Goal: Transaction & Acquisition: Purchase product/service

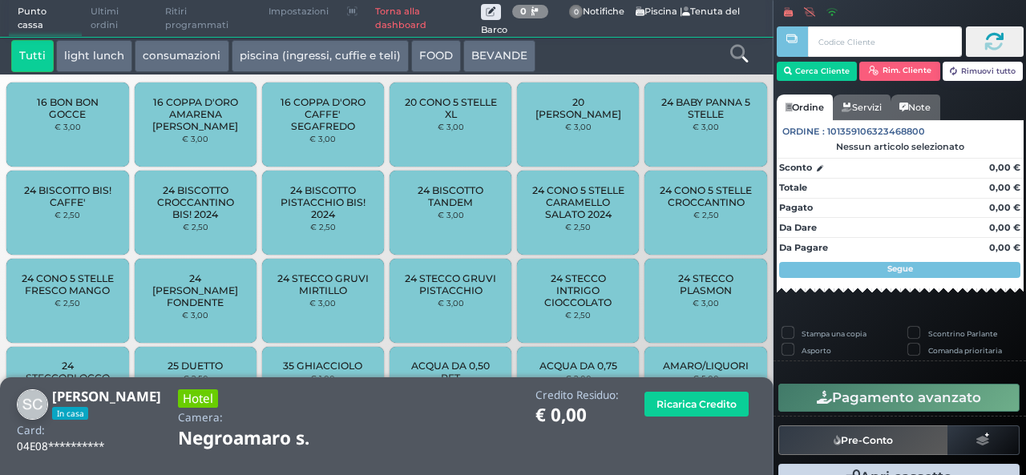
click at [106, 49] on button "light lunch" at bounding box center [94, 56] width 76 height 32
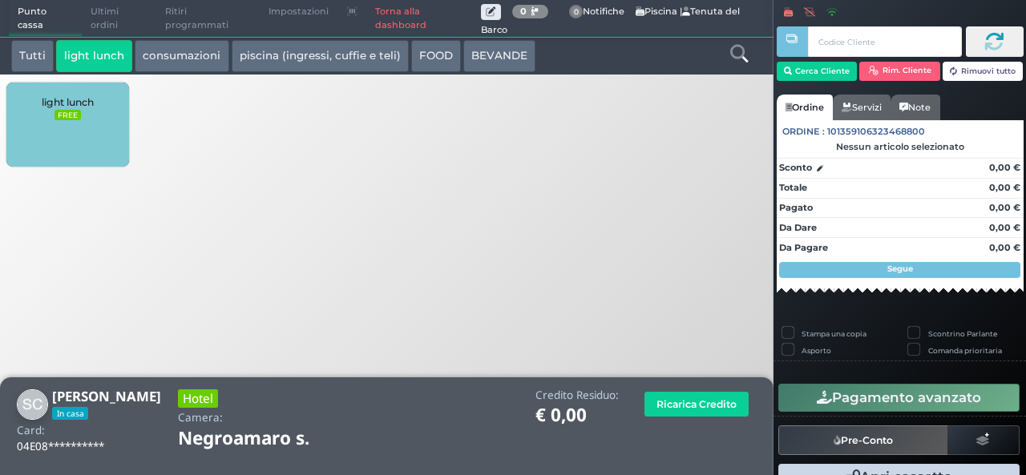
click at [96, 111] on div "light lunch FREE" at bounding box center [67, 125] width 122 height 84
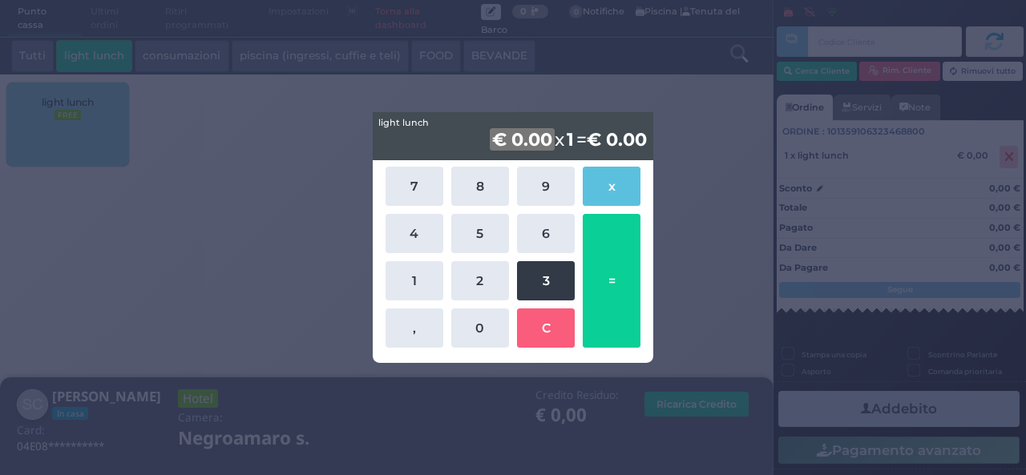
click at [523, 290] on button "3" at bounding box center [546, 280] width 58 height 39
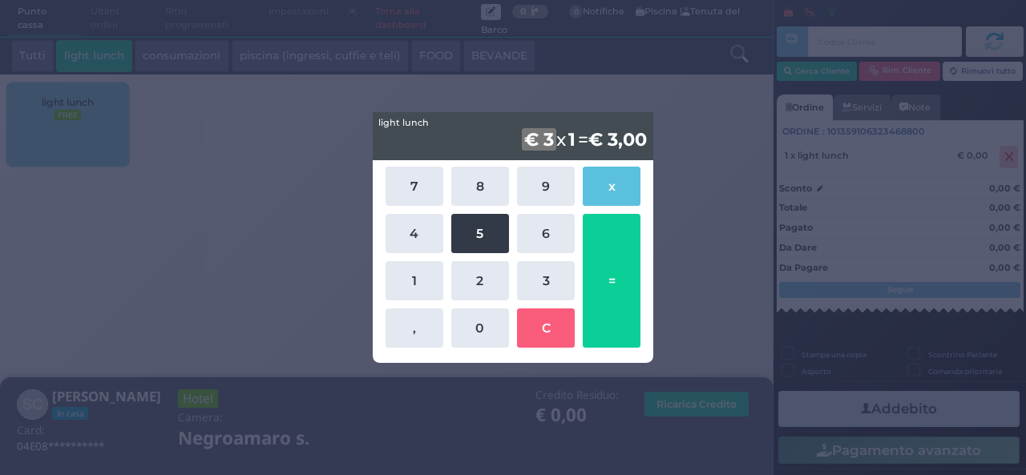
click at [475, 237] on button "5" at bounding box center [480, 233] width 58 height 39
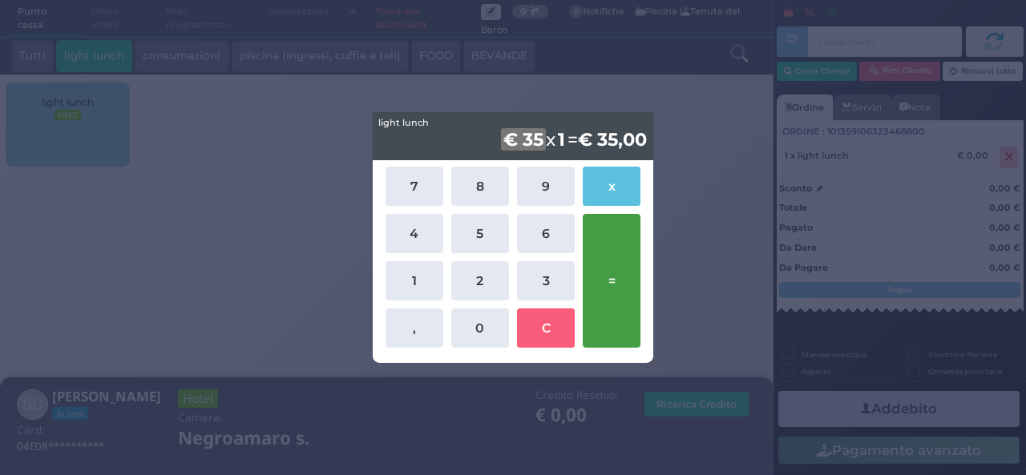
click at [626, 272] on button "=" at bounding box center [612, 281] width 58 height 134
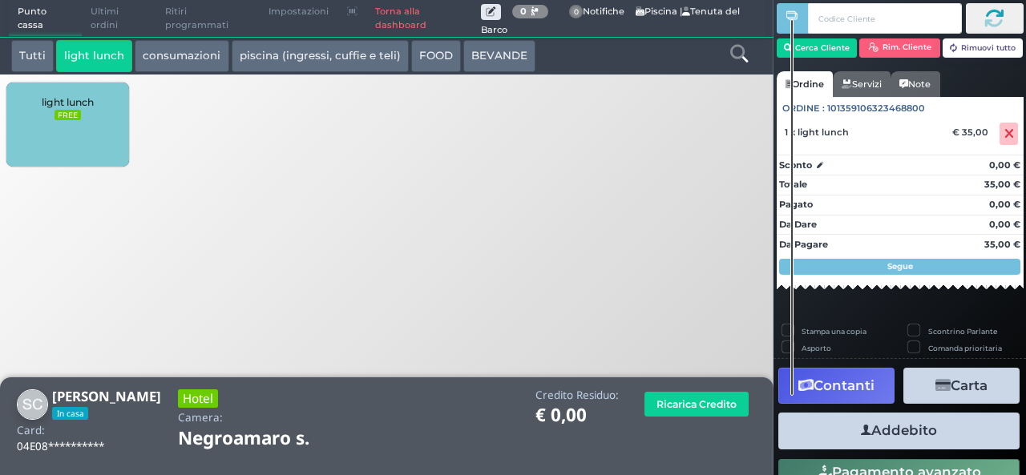
scroll to position [34, 0]
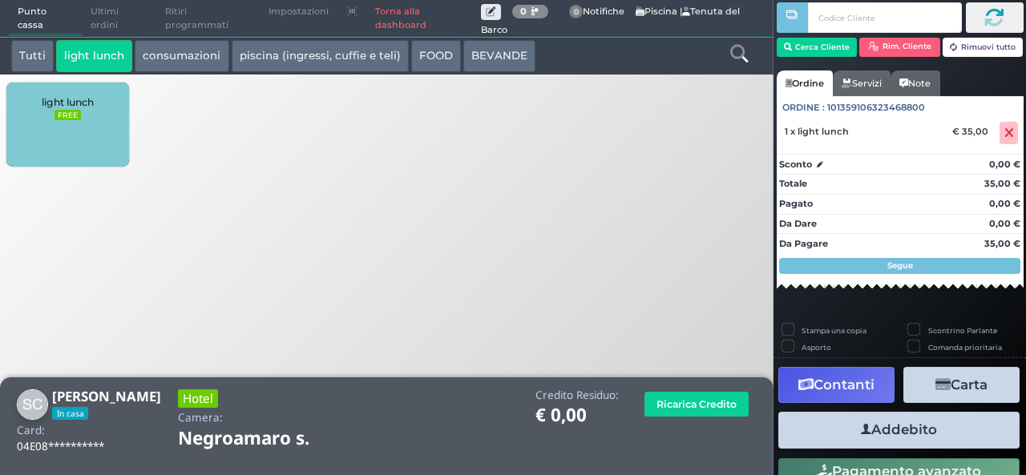
click at [872, 434] on button "Addebito" at bounding box center [899, 430] width 241 height 36
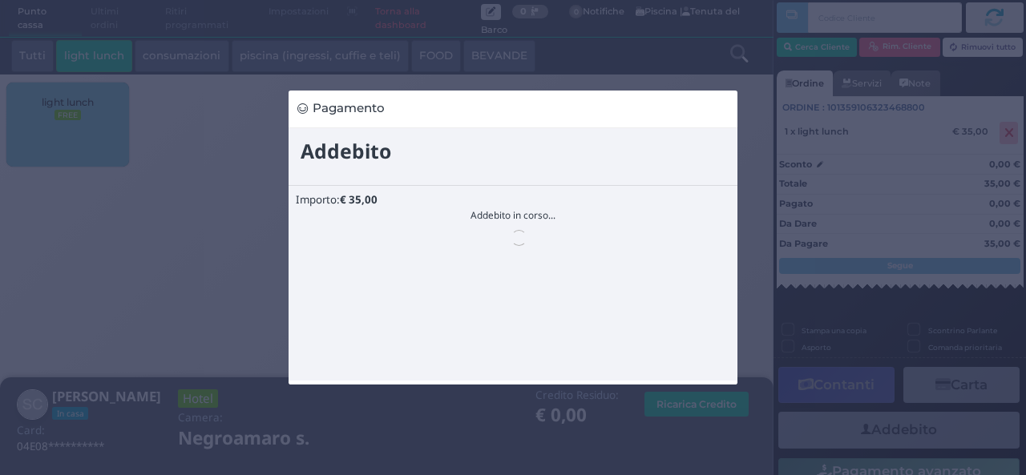
scroll to position [0, 0]
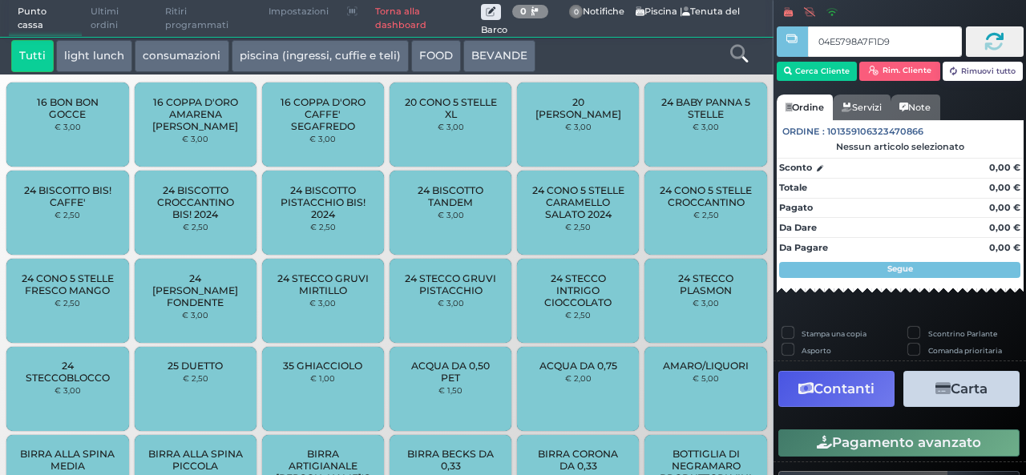
type input "04E5798A7F1D90"
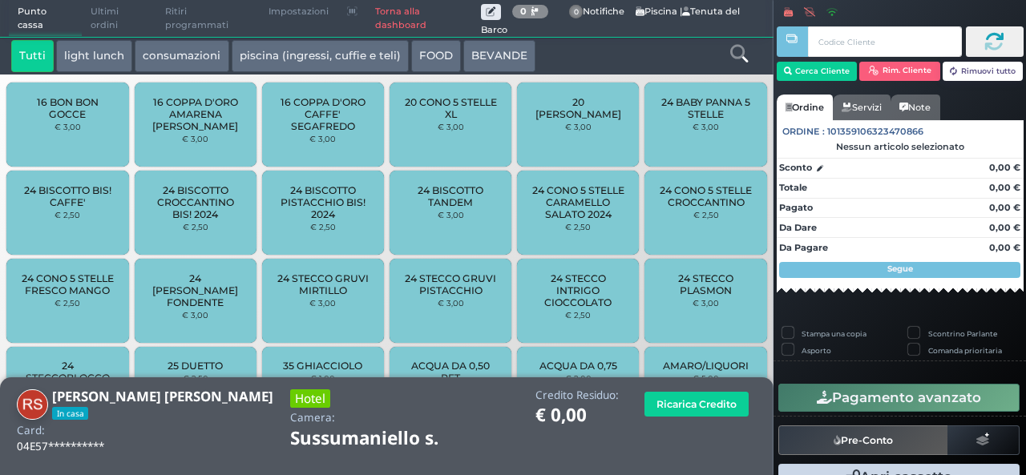
click at [112, 60] on button "light lunch" at bounding box center [94, 56] width 76 height 32
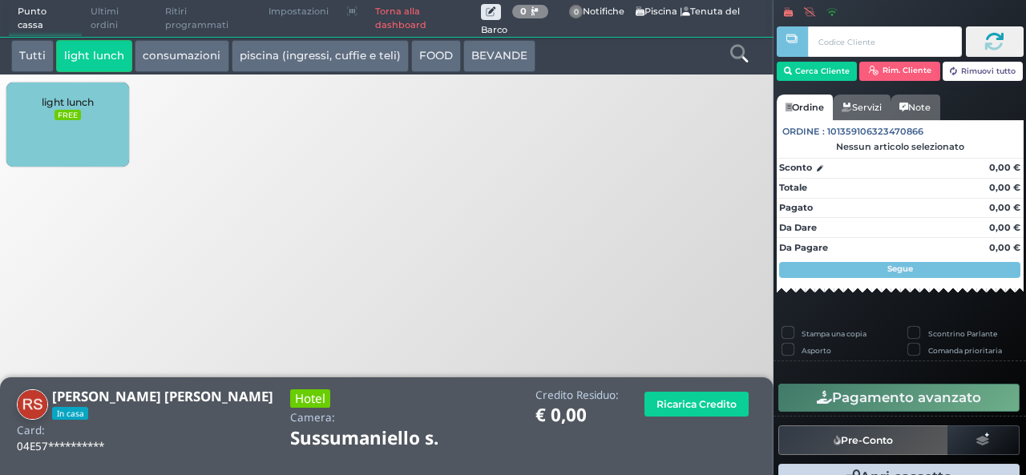
click at [71, 123] on div "light lunch FREE" at bounding box center [67, 125] width 122 height 84
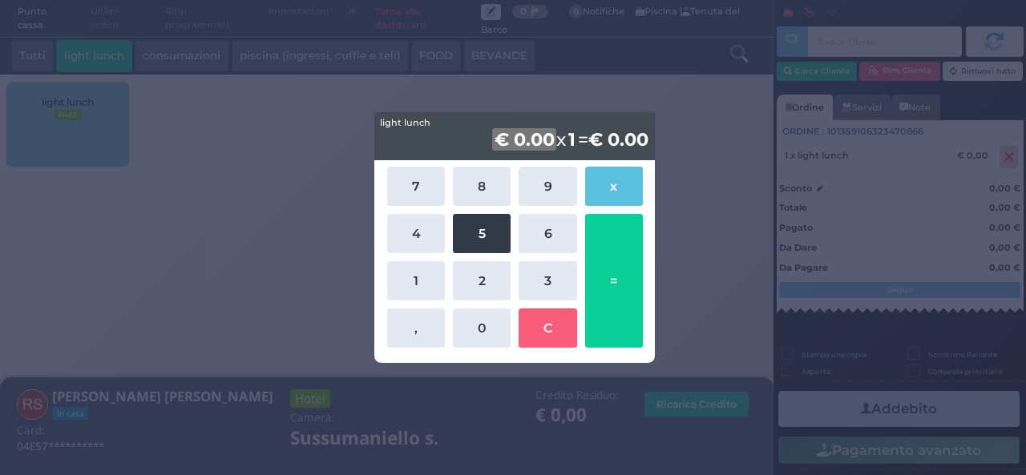
click at [503, 228] on button "5" at bounding box center [482, 233] width 58 height 39
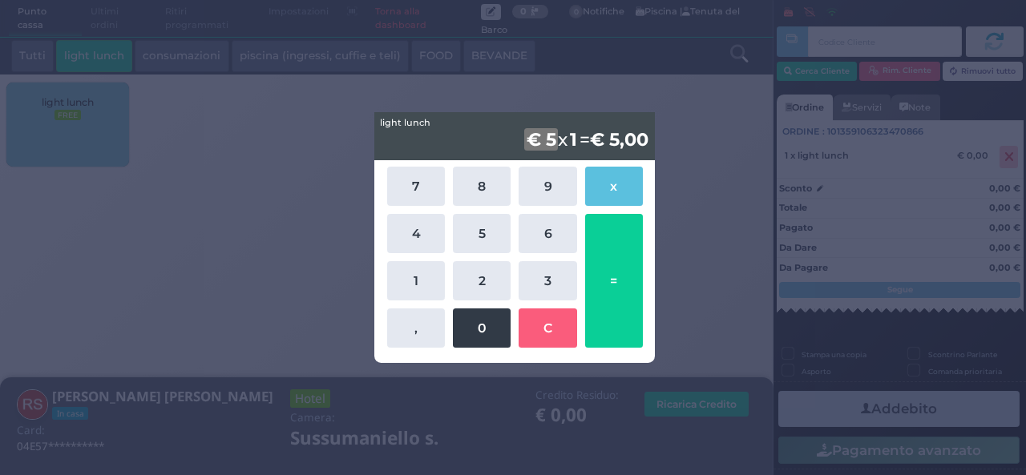
click at [478, 323] on button "0" at bounding box center [482, 328] width 58 height 39
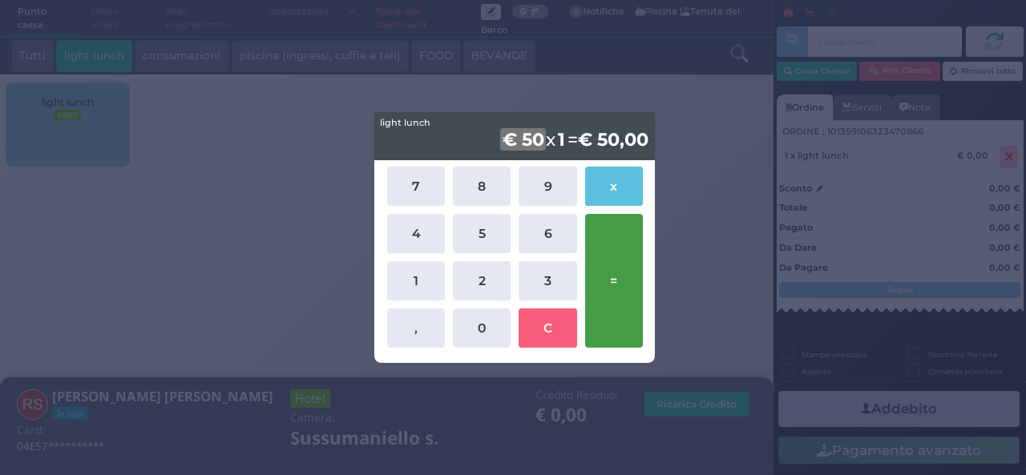
click at [622, 311] on button "=" at bounding box center [614, 281] width 58 height 134
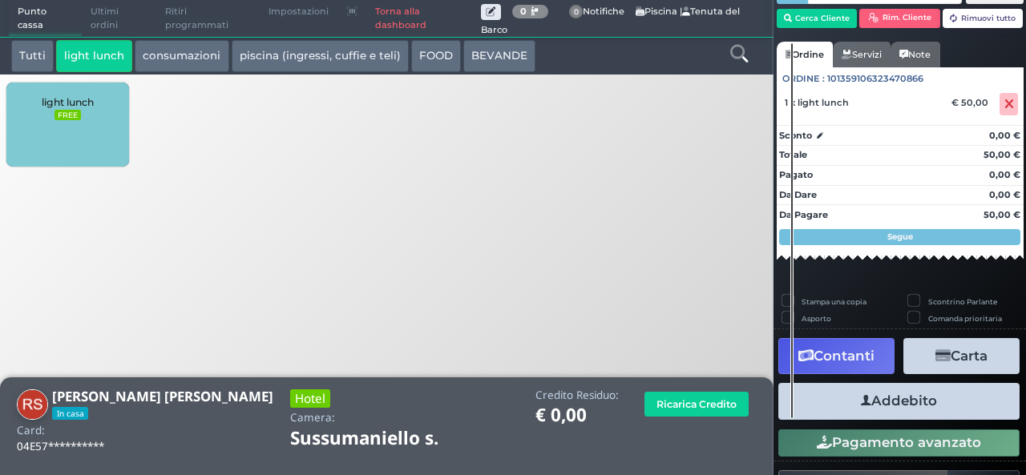
scroll to position [76, 0]
click at [956, 405] on button "Addebito" at bounding box center [899, 401] width 241 height 36
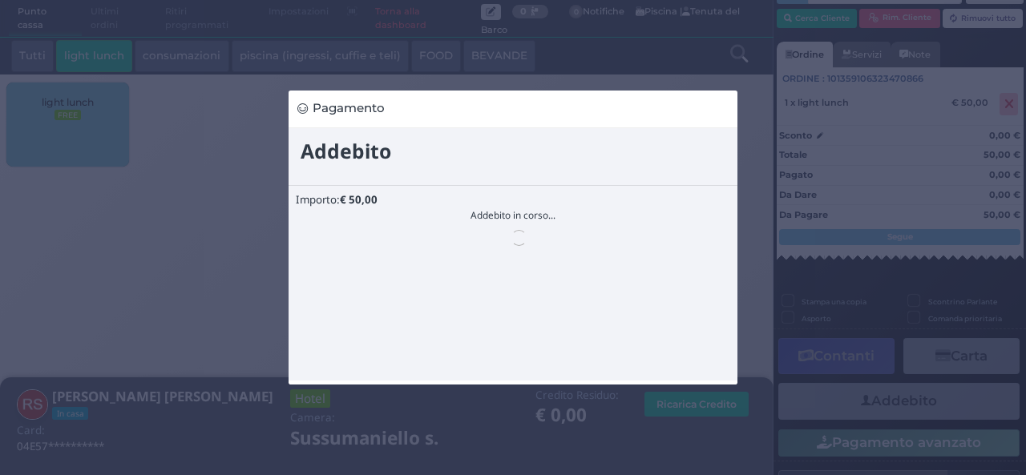
scroll to position [0, 0]
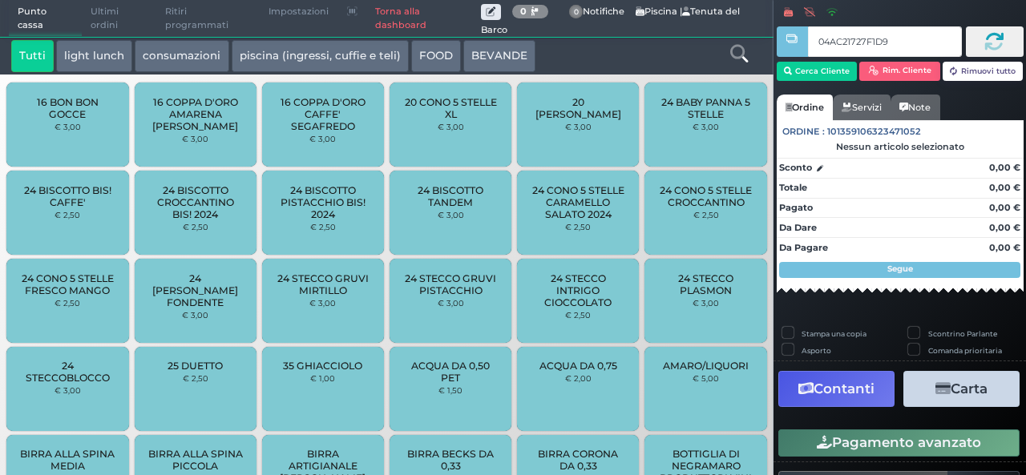
type input "04AC21727F1D94"
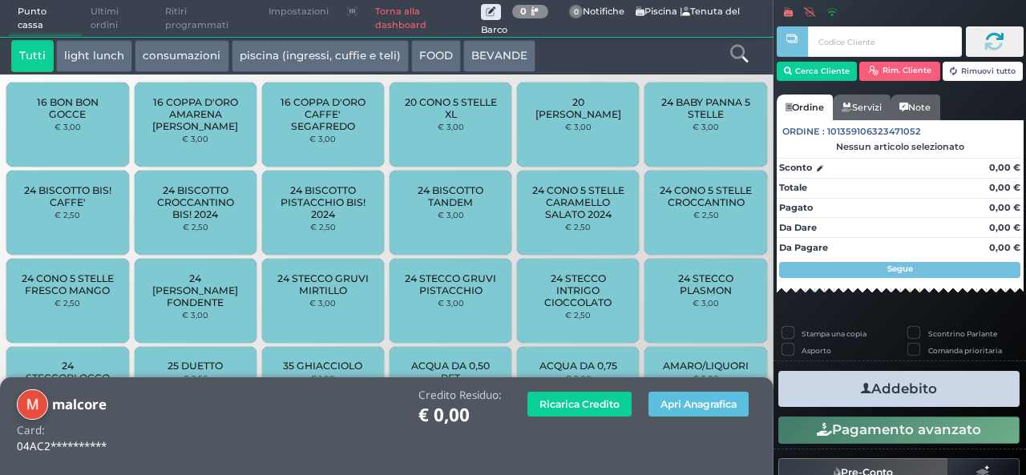
click at [83, 63] on button "light lunch" at bounding box center [94, 56] width 76 height 32
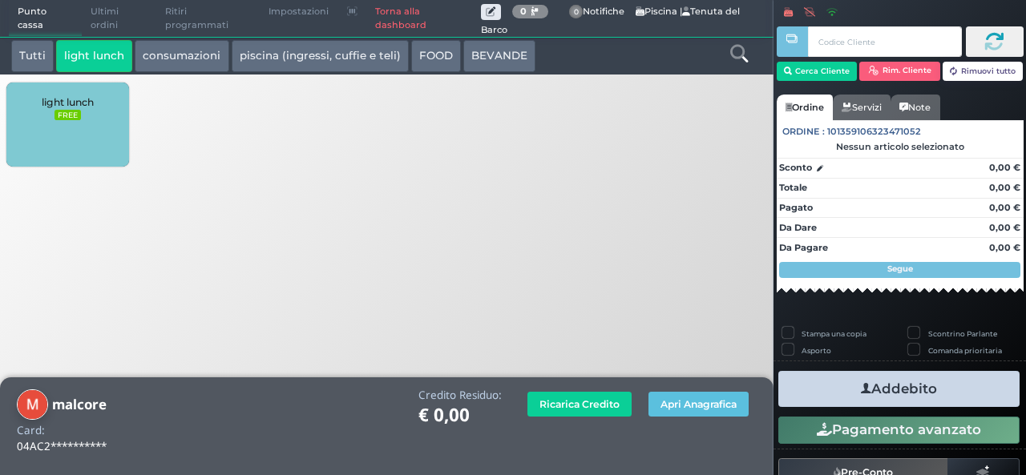
click at [83, 155] on div "light lunch FREE" at bounding box center [67, 125] width 122 height 84
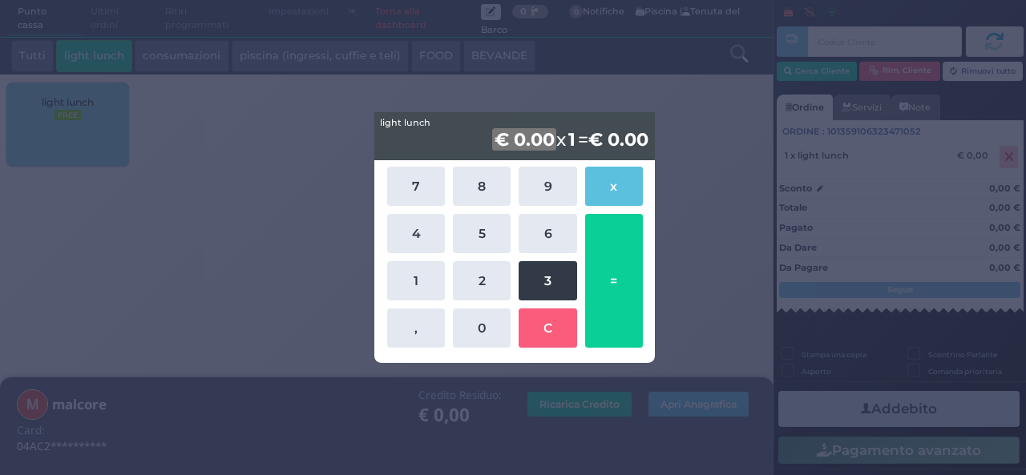
click at [544, 278] on button "3" at bounding box center [548, 280] width 58 height 39
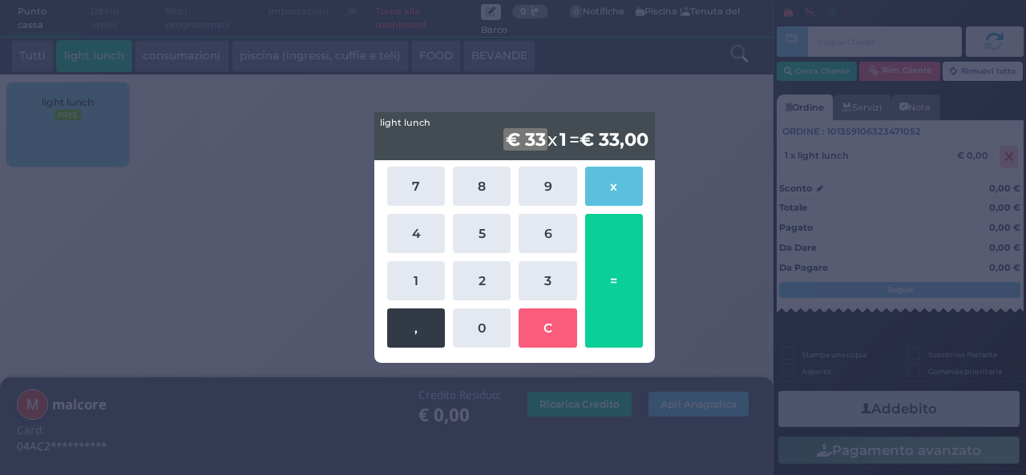
click at [427, 328] on button "," at bounding box center [416, 328] width 58 height 39
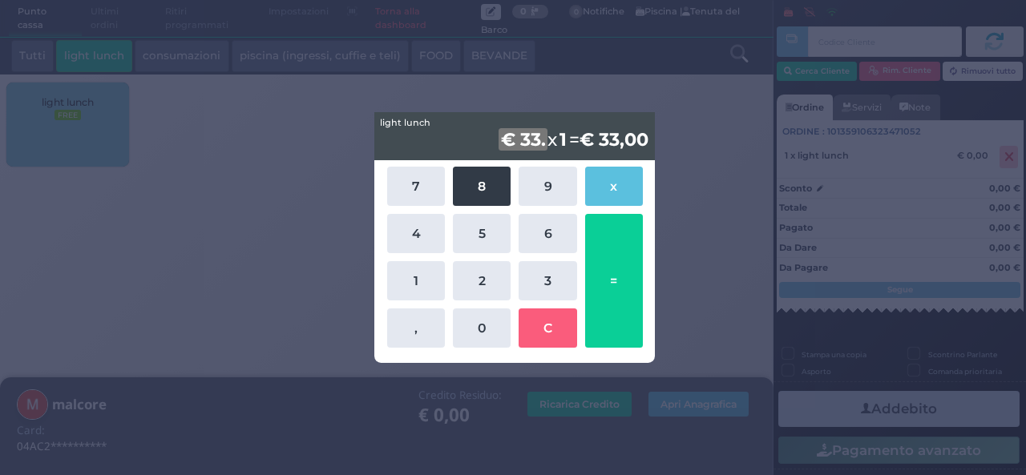
click at [501, 188] on button "8" at bounding box center [482, 186] width 58 height 39
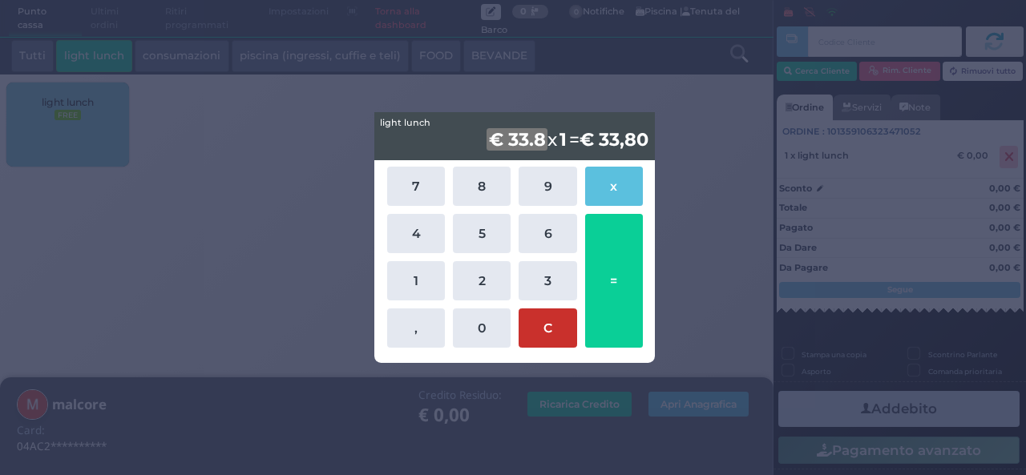
click at [571, 336] on button "C" at bounding box center [548, 328] width 58 height 39
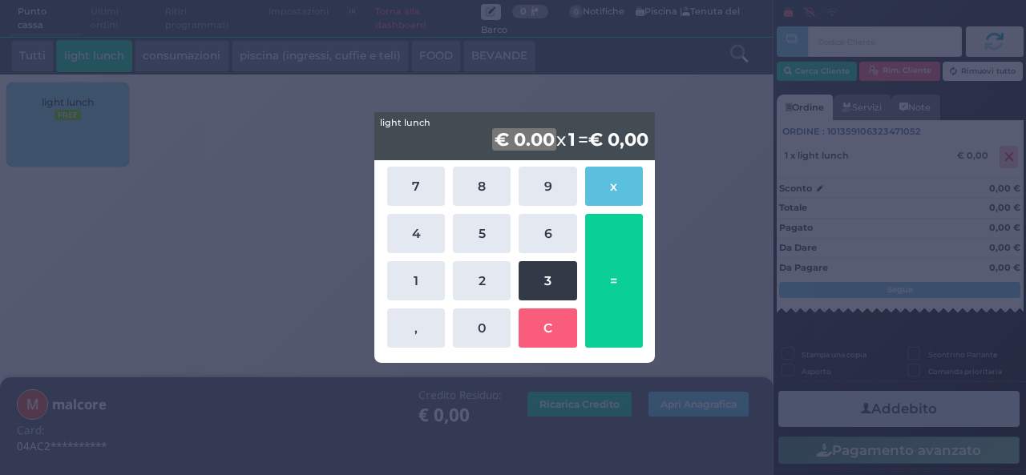
click at [536, 277] on button "3" at bounding box center [548, 280] width 58 height 39
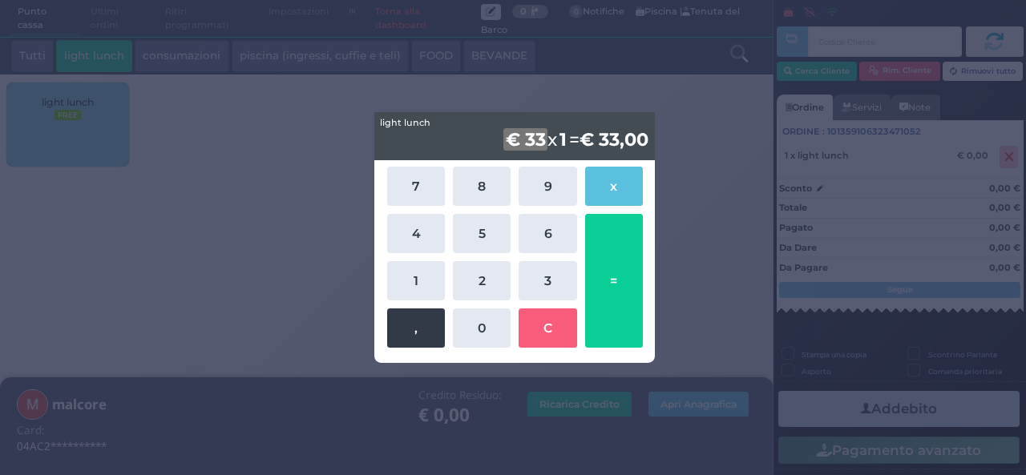
click at [423, 325] on button "," at bounding box center [416, 328] width 58 height 39
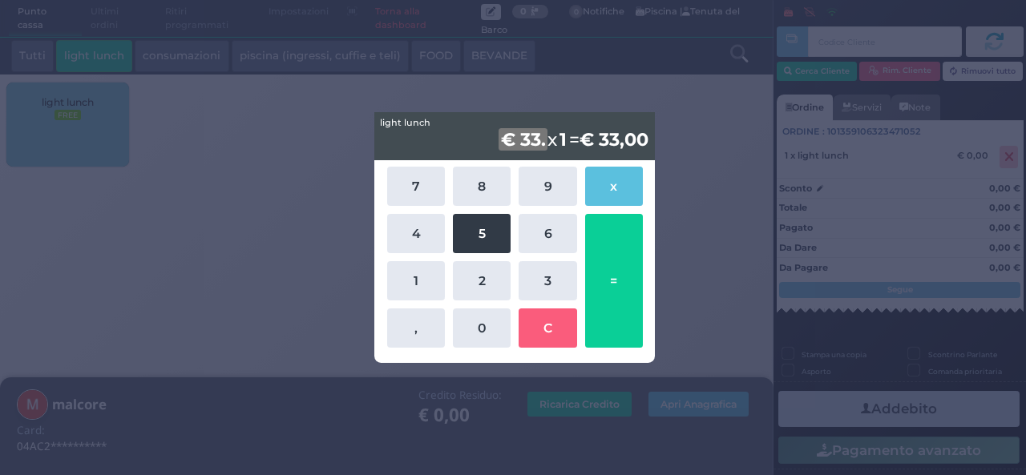
click at [480, 234] on button "5" at bounding box center [482, 233] width 58 height 39
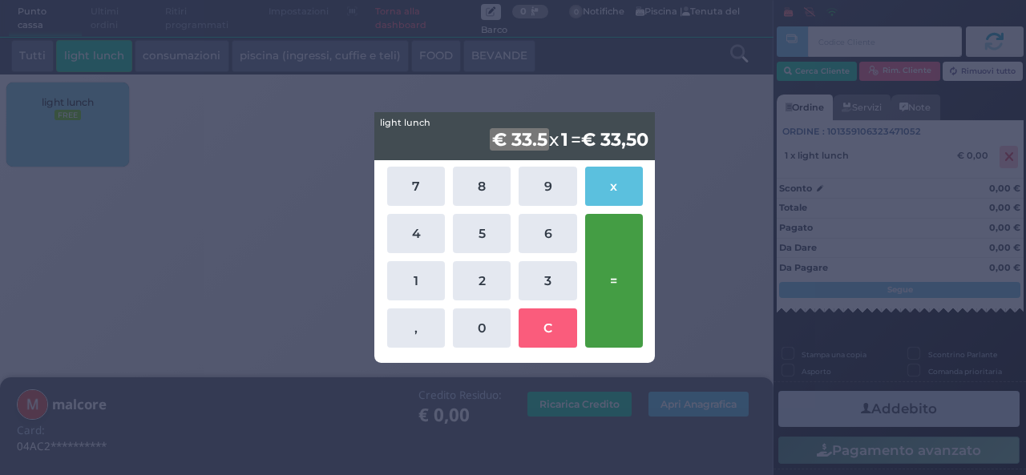
click at [632, 297] on button "=" at bounding box center [614, 281] width 58 height 134
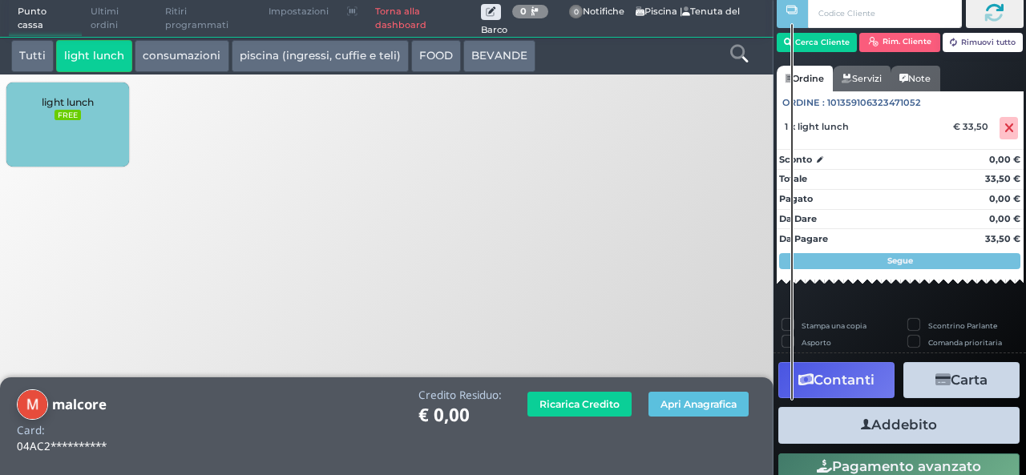
scroll to position [42, 0]
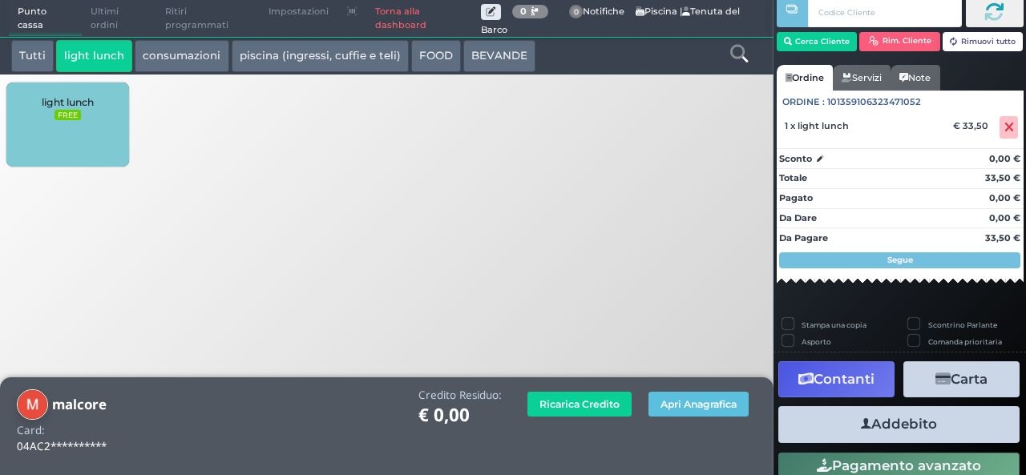
click at [850, 429] on button "Addebito" at bounding box center [899, 424] width 241 height 36
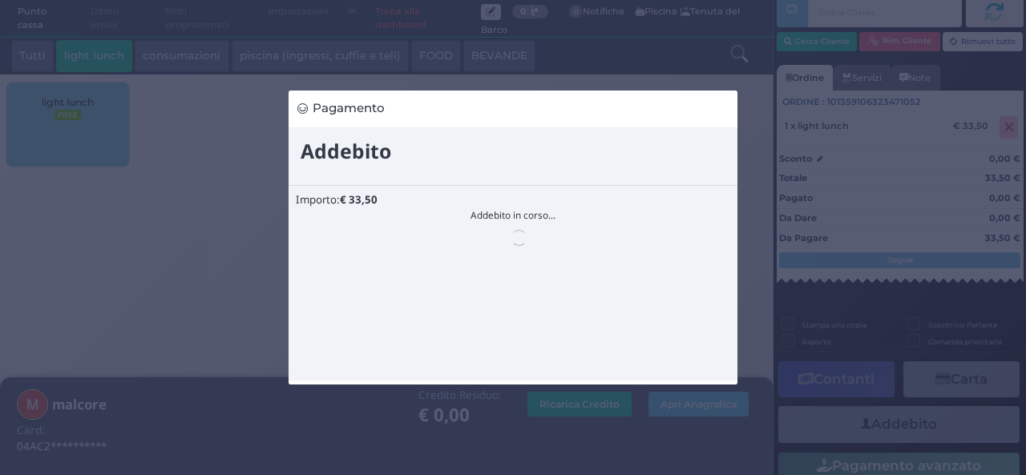
scroll to position [0, 0]
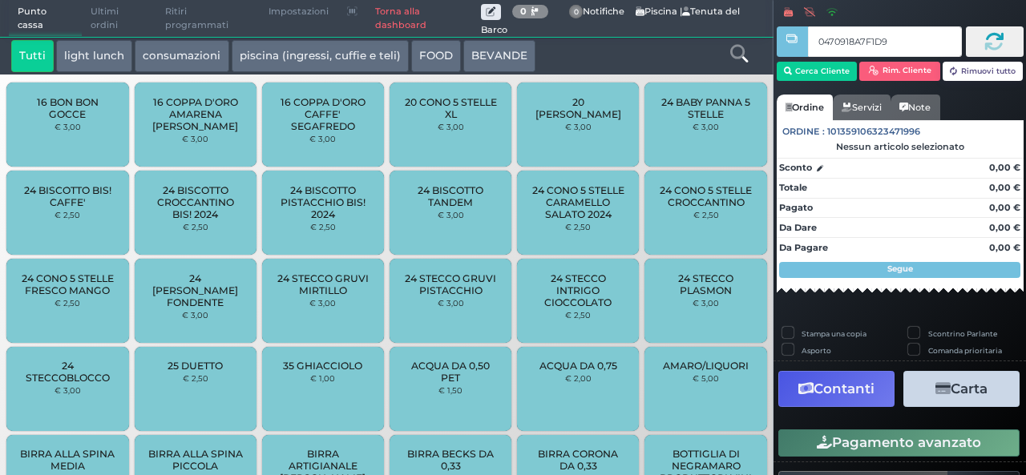
type input "0470918A7F1D90"
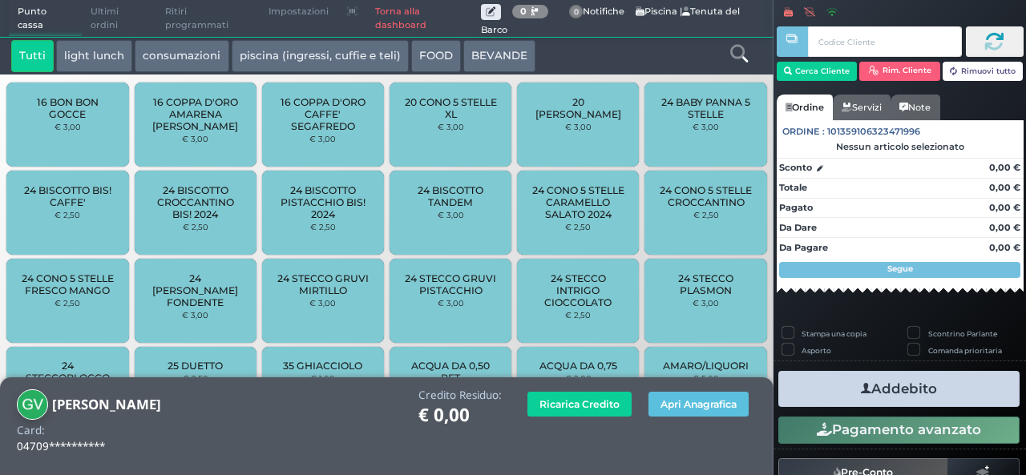
click at [736, 60] on icon at bounding box center [739, 54] width 18 height 18
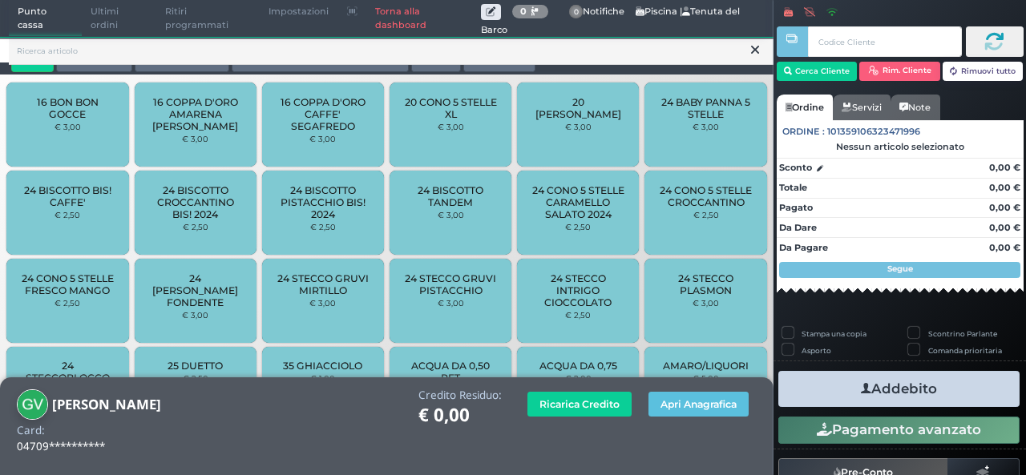
click at [755, 50] on icon at bounding box center [755, 50] width 8 height 16
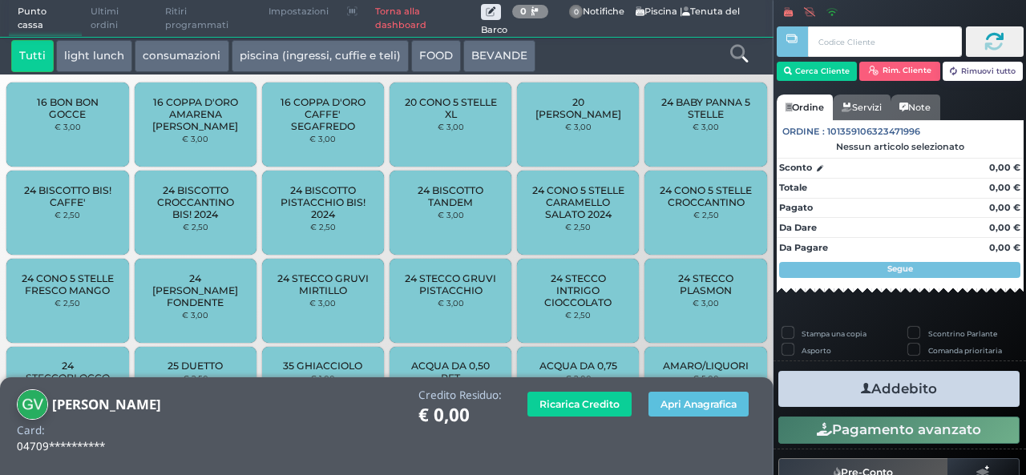
click at [104, 58] on button "light lunch" at bounding box center [94, 56] width 76 height 32
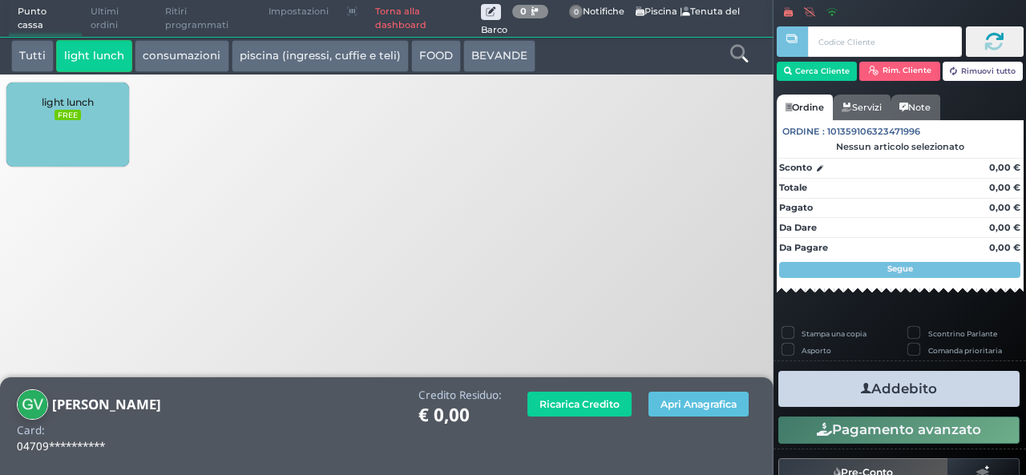
click at [98, 148] on div "light lunch FREE" at bounding box center [67, 125] width 122 height 84
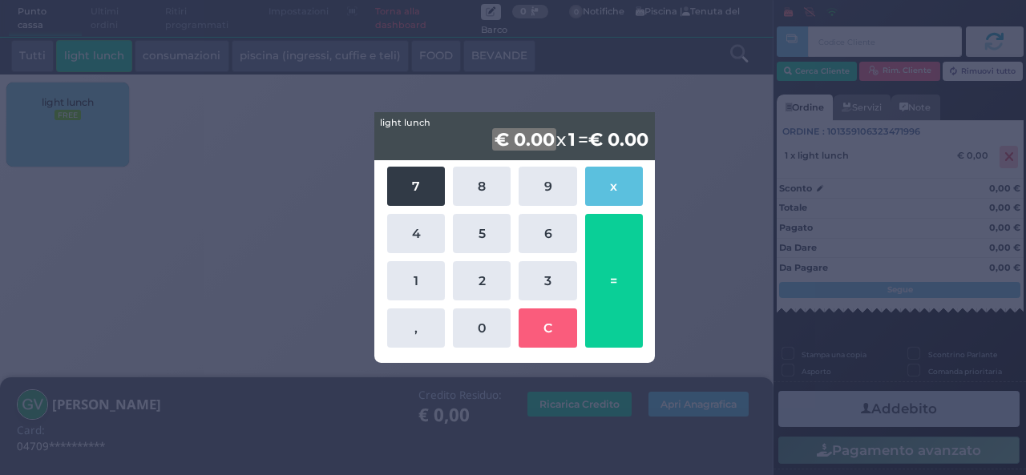
click at [406, 196] on button "7" at bounding box center [416, 186] width 58 height 39
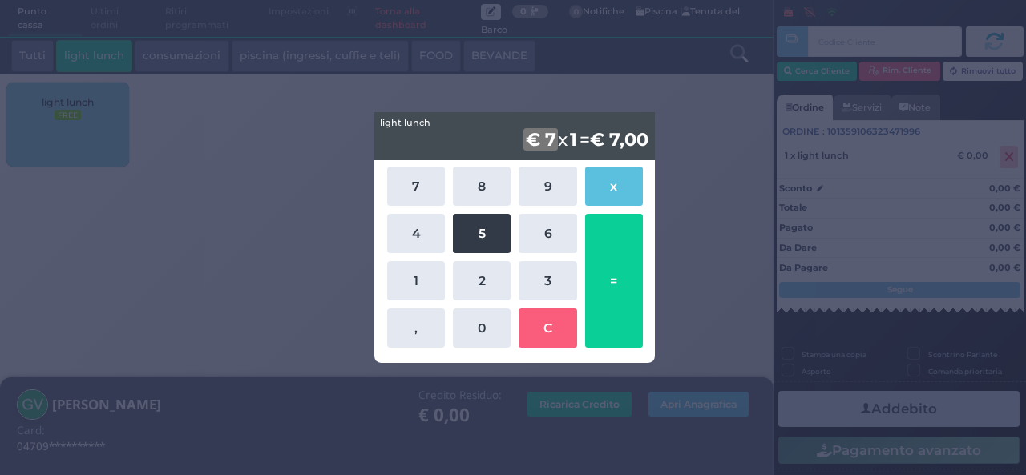
click at [484, 238] on button "5" at bounding box center [482, 233] width 58 height 39
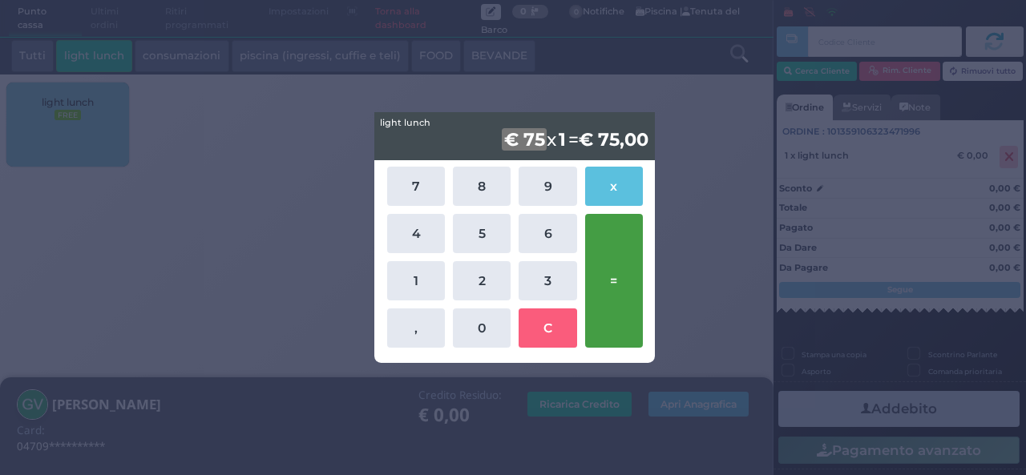
click at [619, 297] on button "=" at bounding box center [614, 281] width 58 height 134
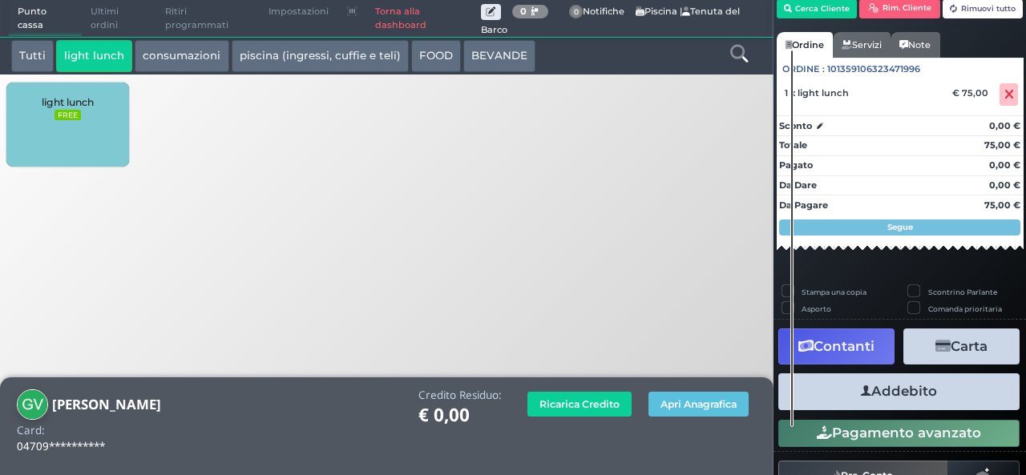
scroll to position [90, 0]
click at [956, 402] on button "Addebito" at bounding box center [899, 392] width 241 height 36
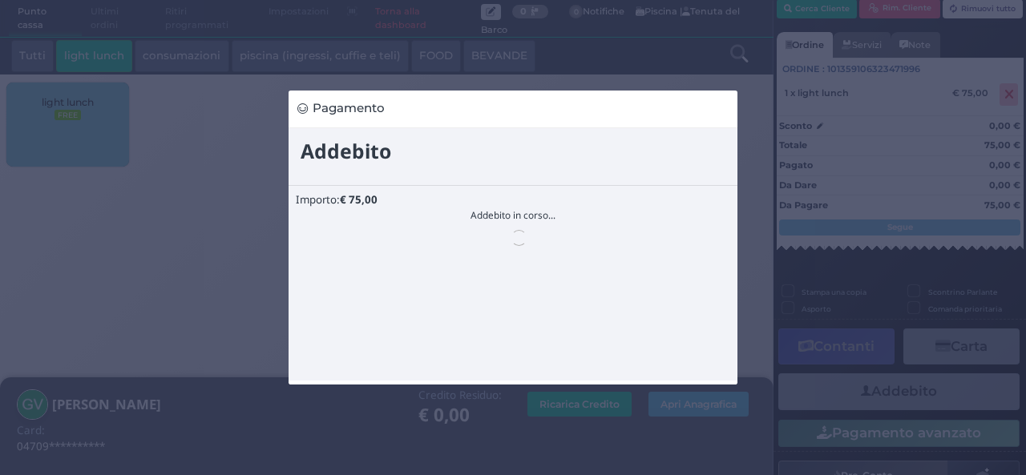
scroll to position [0, 0]
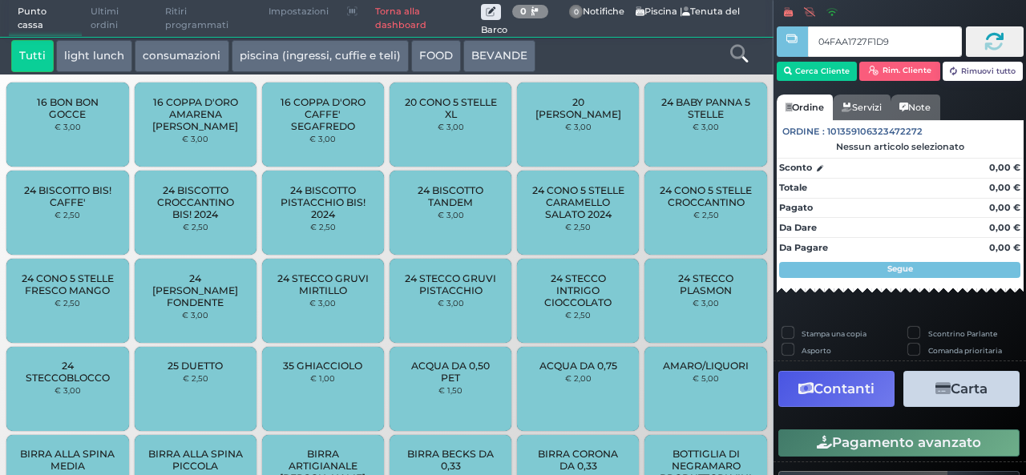
type input "04FAA1727F1D90"
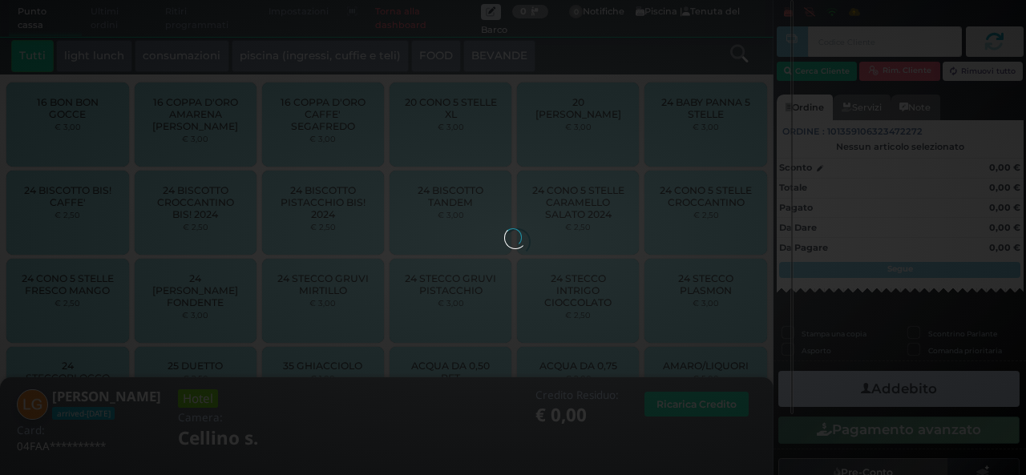
click at [956, 417] on button "Pagamento avanzato" at bounding box center [899, 430] width 241 height 27
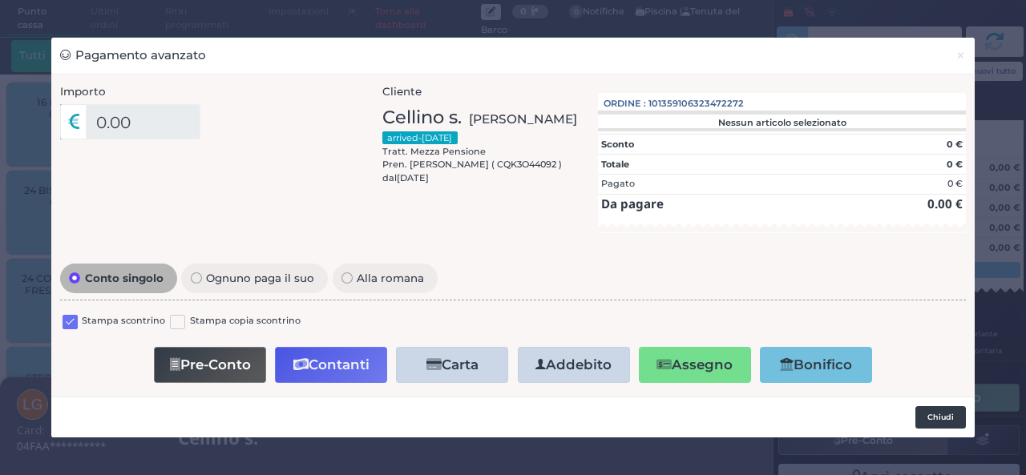
click at [938, 420] on button "Chiudi" at bounding box center [941, 417] width 51 height 22
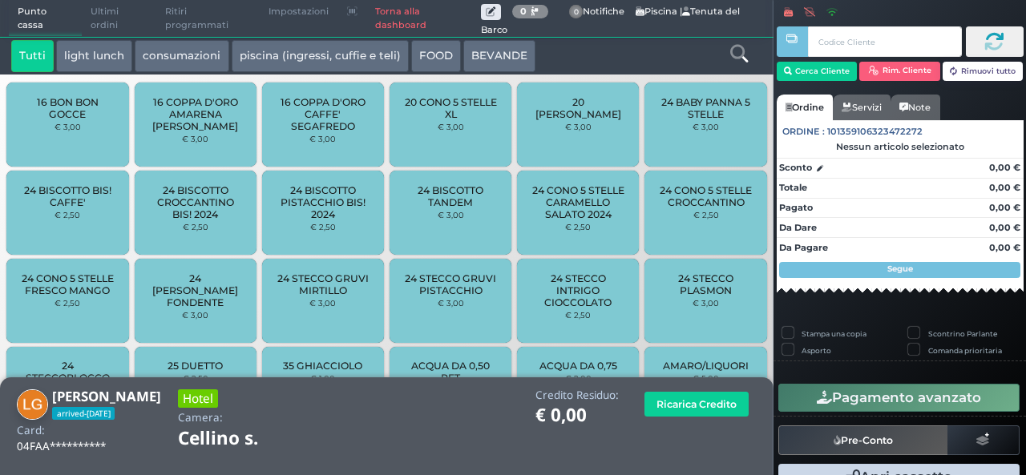
click at [99, 48] on button "light lunch" at bounding box center [94, 56] width 76 height 32
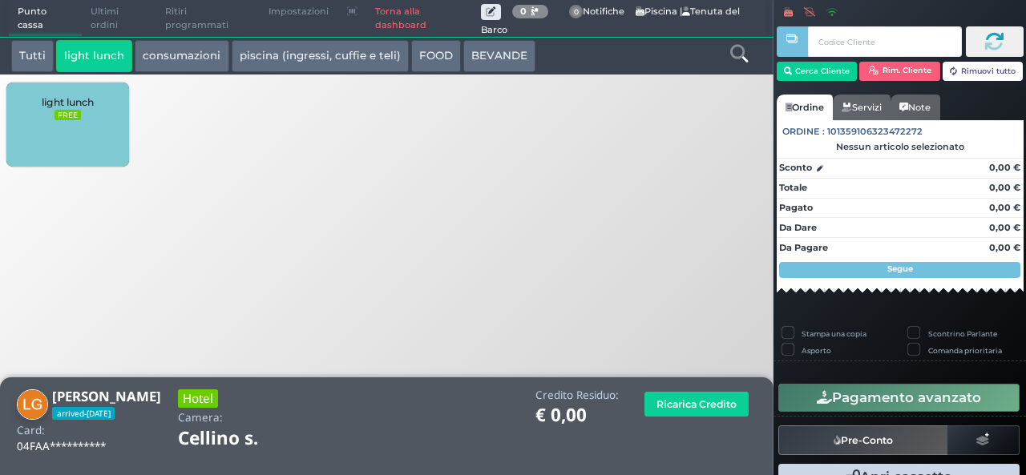
click at [95, 125] on div "light lunch FREE" at bounding box center [67, 125] width 122 height 84
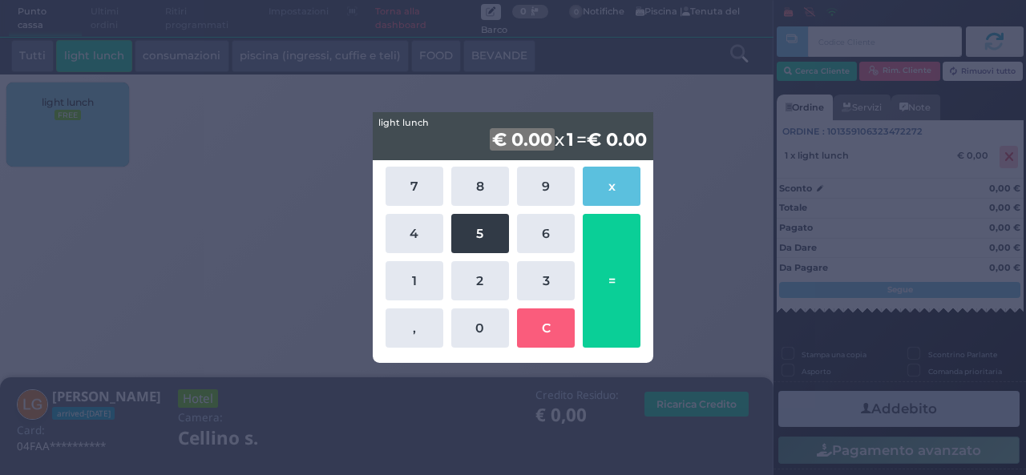
click at [479, 232] on button "5" at bounding box center [480, 233] width 58 height 39
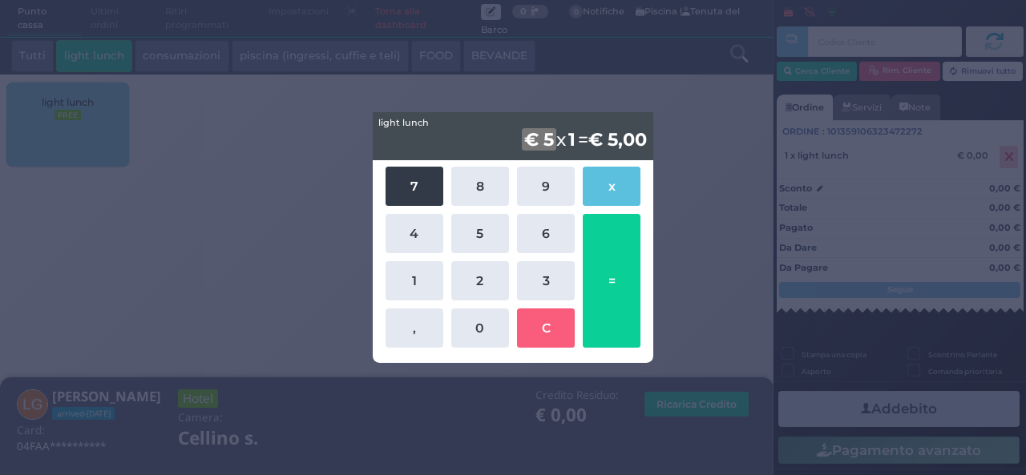
click at [410, 193] on button "7" at bounding box center [415, 186] width 58 height 39
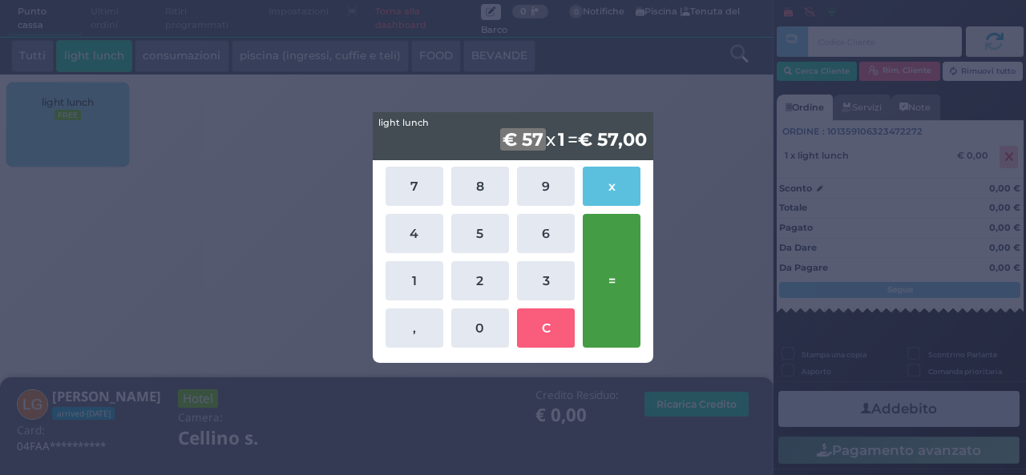
click at [605, 256] on button "=" at bounding box center [612, 281] width 58 height 134
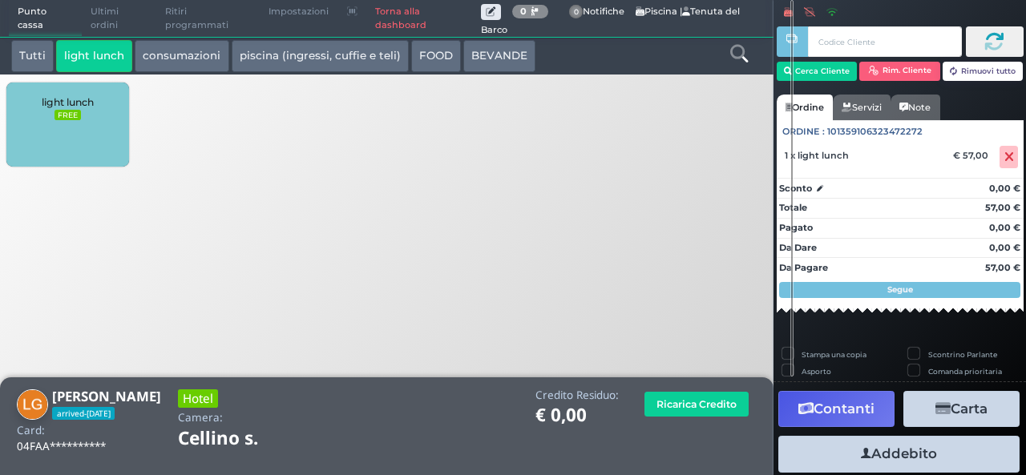
scroll to position [123, 0]
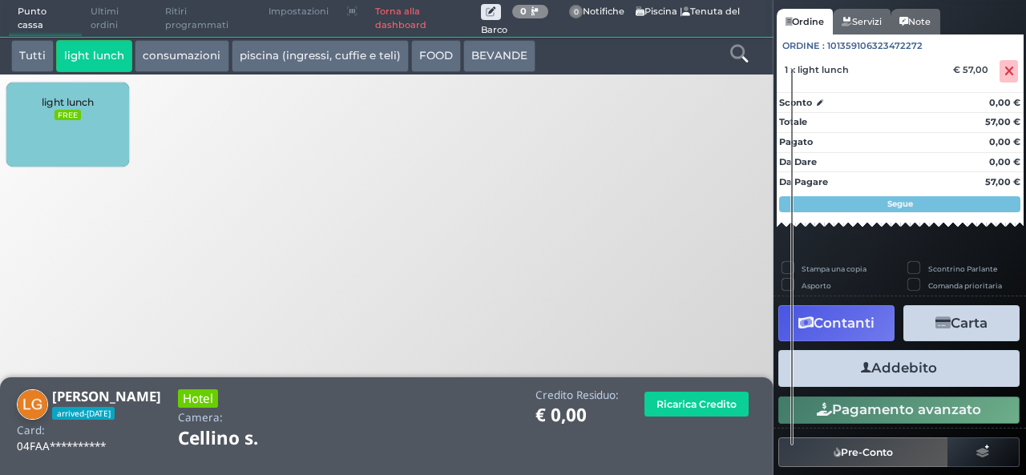
click at [902, 374] on button "Addebito" at bounding box center [899, 368] width 241 height 36
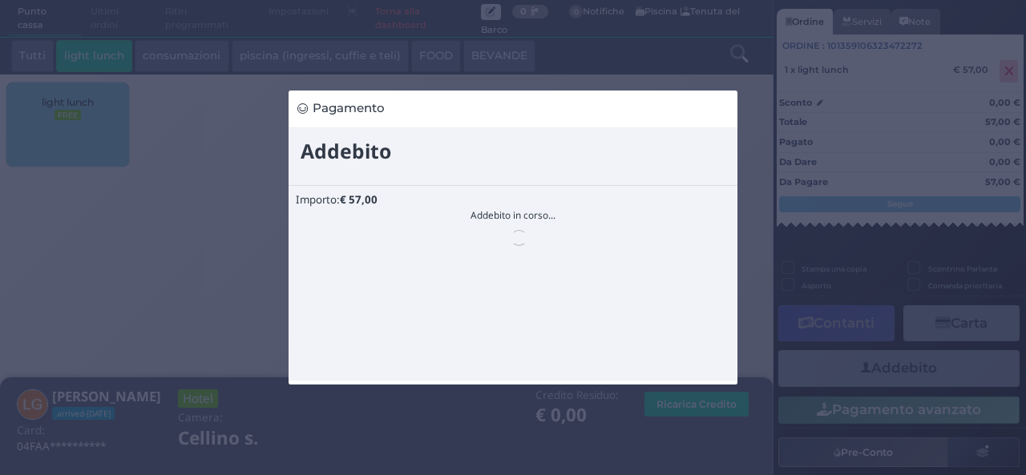
scroll to position [0, 0]
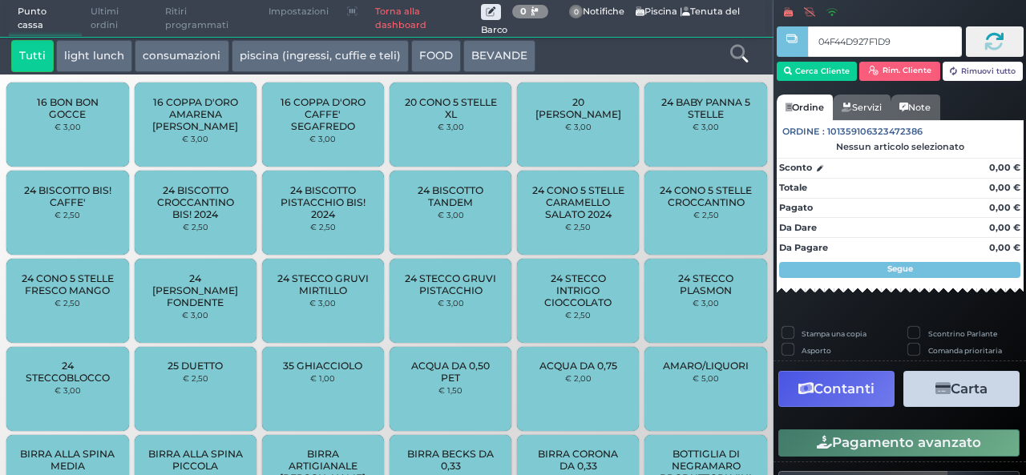
type input "04F44D927F1D94"
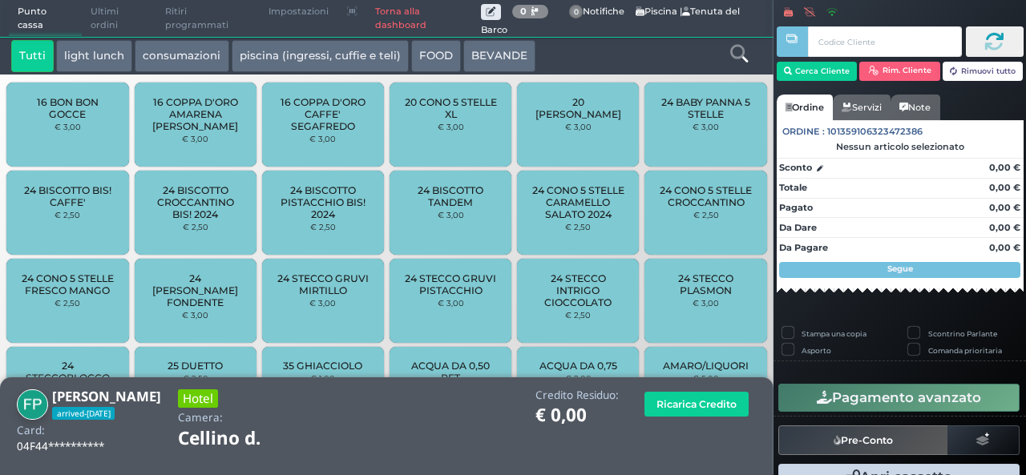
click at [107, 62] on button "light lunch" at bounding box center [94, 56] width 76 height 32
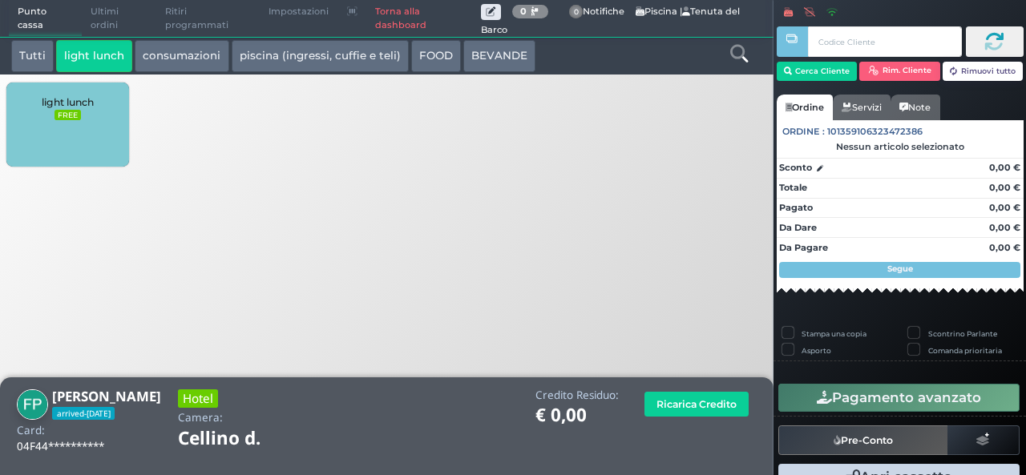
click at [70, 130] on div "light lunch FREE" at bounding box center [67, 125] width 122 height 84
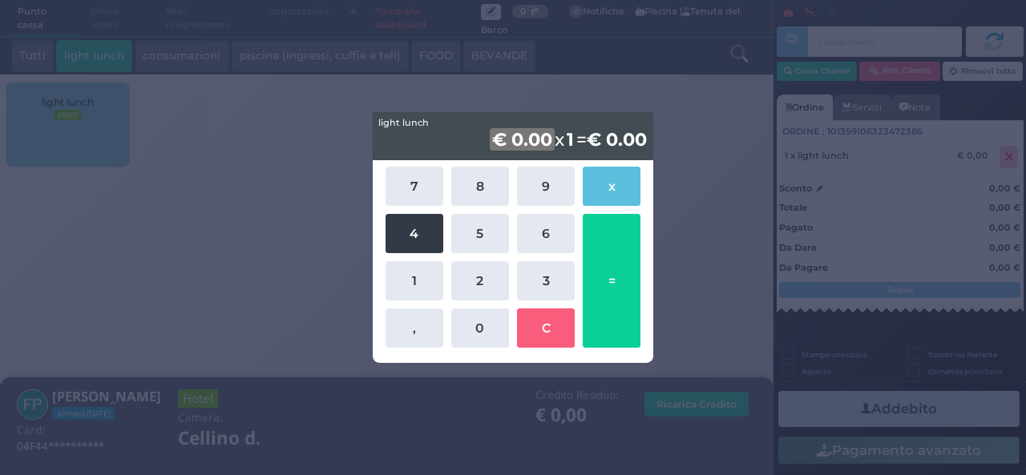
click at [415, 245] on button "4" at bounding box center [415, 233] width 58 height 39
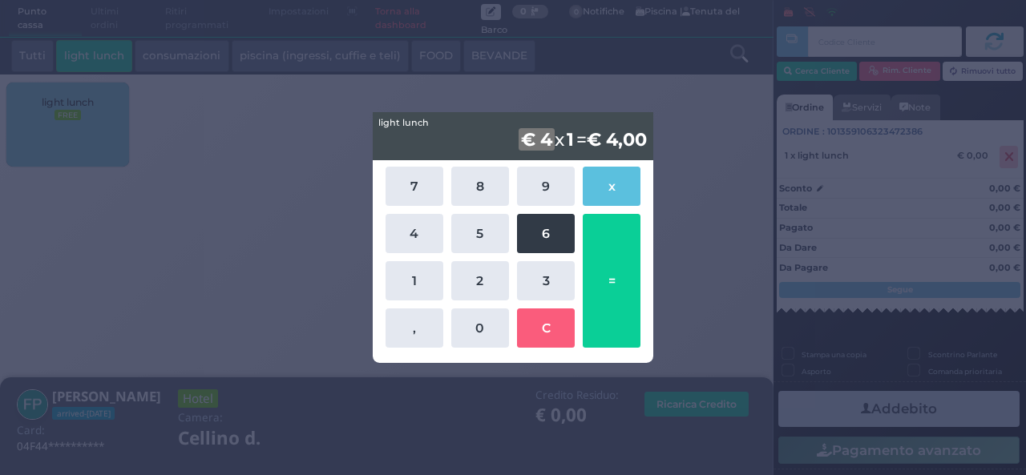
click at [541, 249] on button "6" at bounding box center [546, 233] width 58 height 39
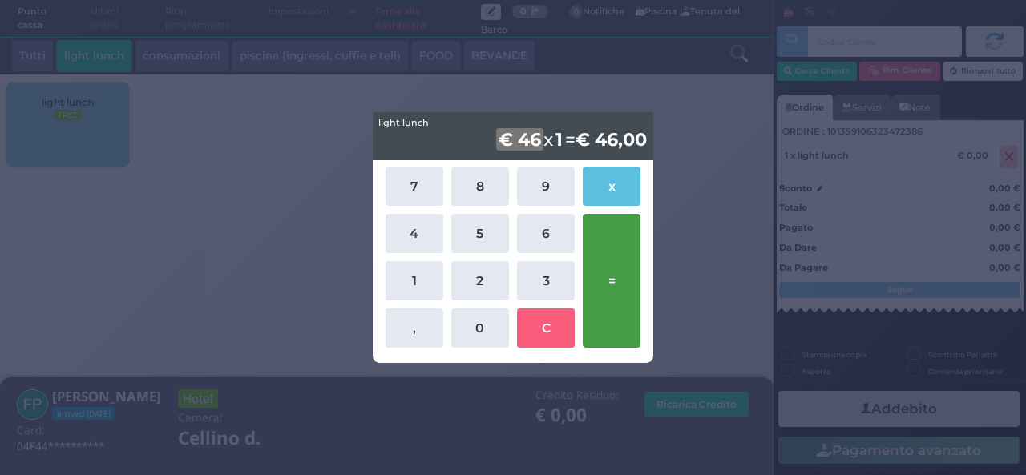
click at [621, 317] on button "=" at bounding box center [612, 281] width 58 height 134
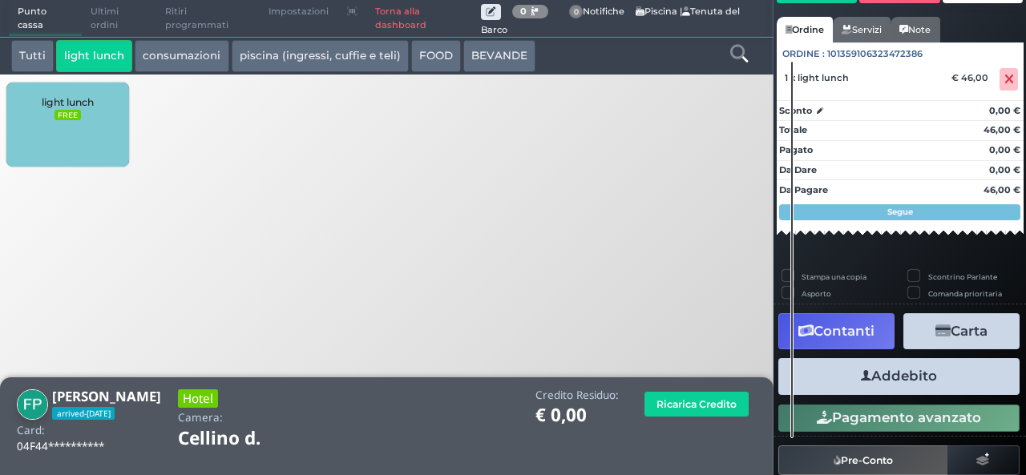
scroll to position [112, 0]
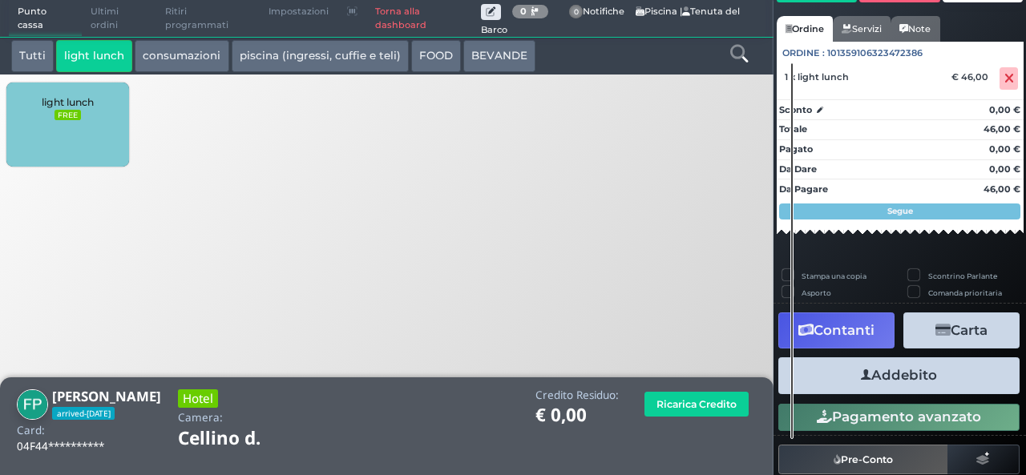
click at [865, 378] on button "Addebito" at bounding box center [899, 376] width 241 height 36
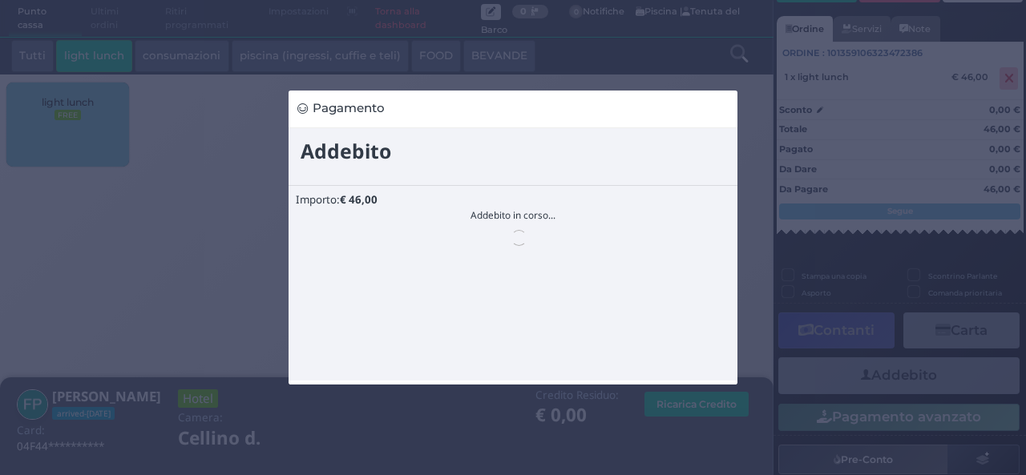
scroll to position [0, 0]
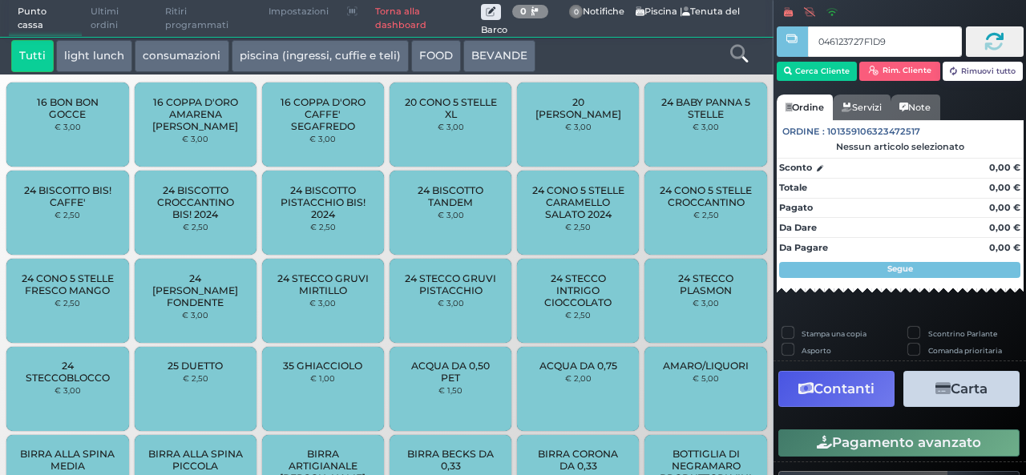
type input "046123727F1D90"
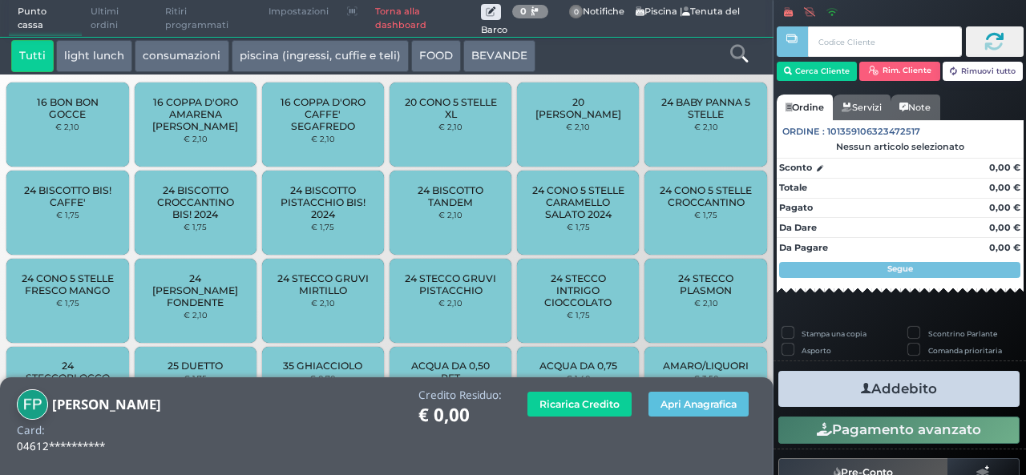
click at [382, 463] on div "**********" at bounding box center [387, 427] width 774 height 99
click at [85, 60] on button "light lunch" at bounding box center [94, 56] width 76 height 32
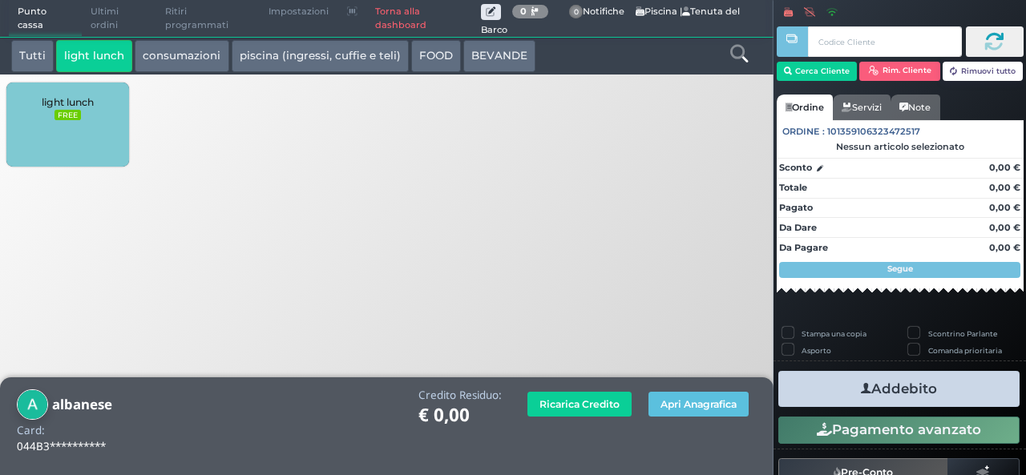
click at [67, 138] on div "light lunch FREE" at bounding box center [67, 125] width 122 height 84
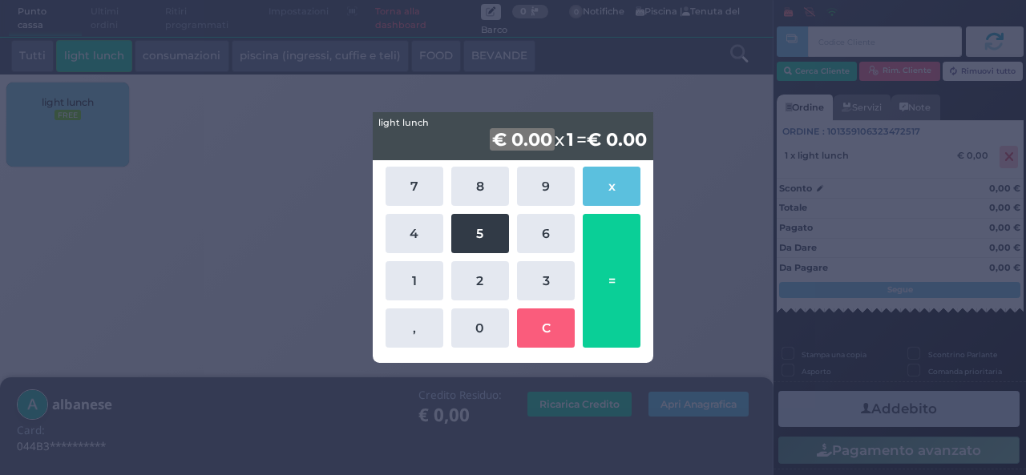
click at [473, 237] on button "5" at bounding box center [480, 233] width 58 height 39
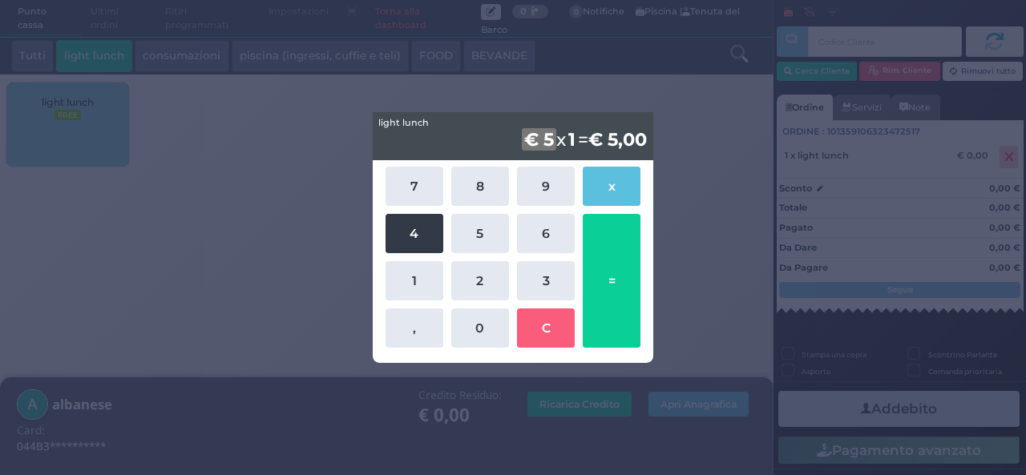
click at [417, 237] on button "4" at bounding box center [415, 233] width 58 height 39
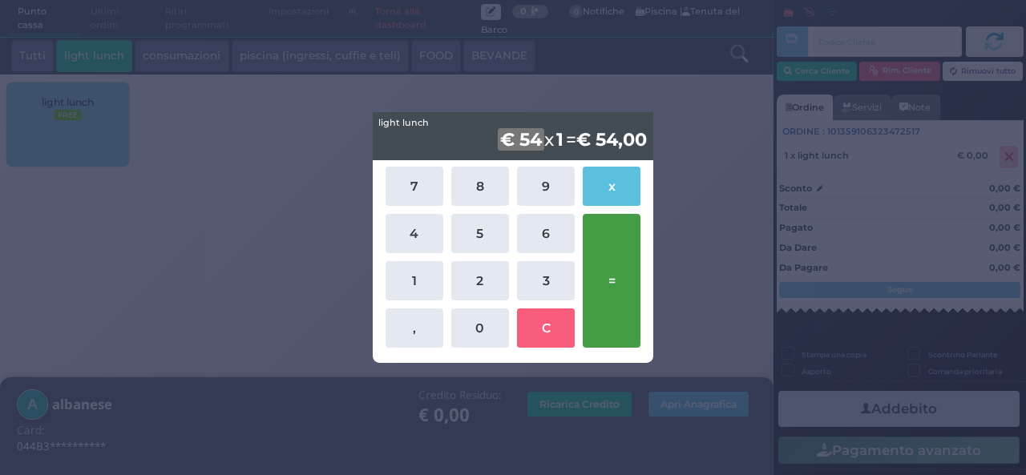
click at [605, 294] on button "=" at bounding box center [612, 281] width 58 height 134
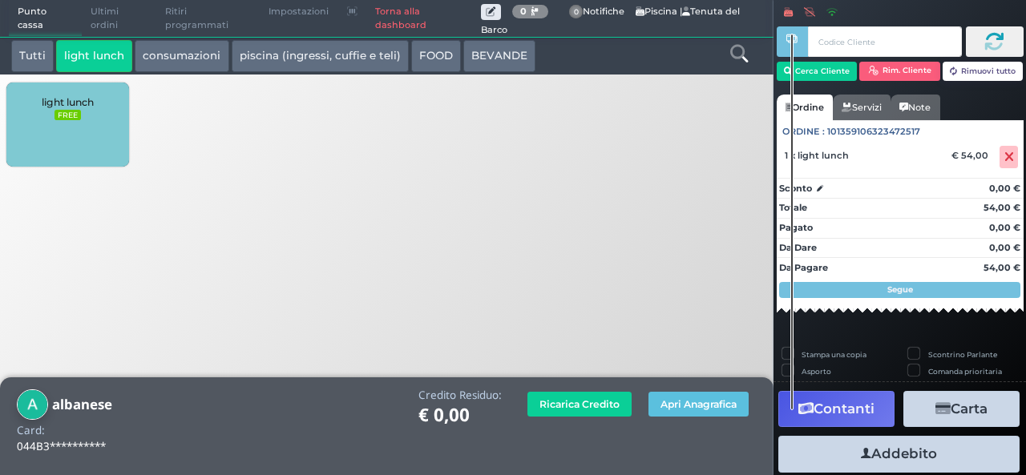
scroll to position [64, 0]
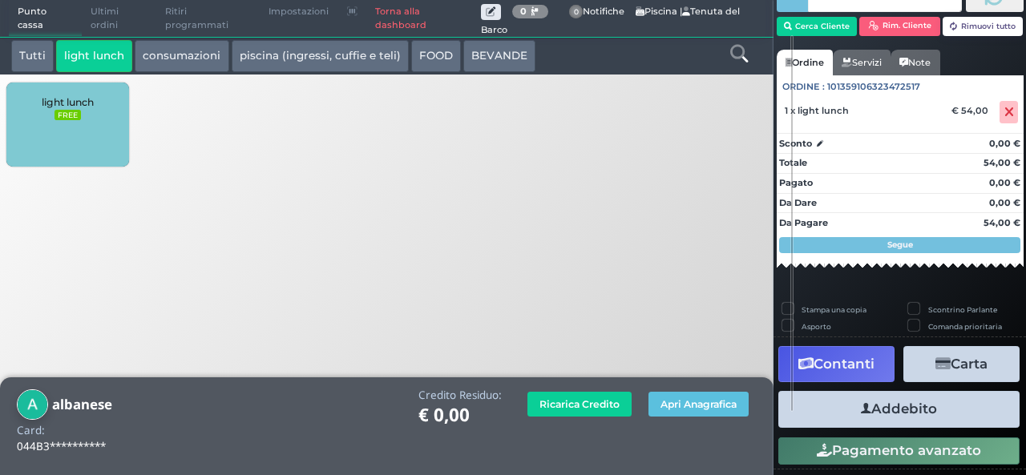
click at [863, 410] on icon "button" at bounding box center [866, 409] width 10 height 17
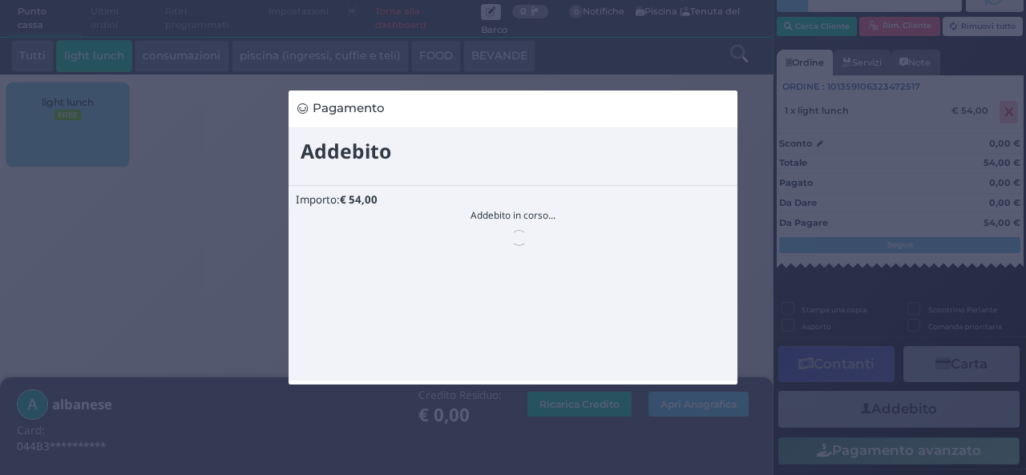
scroll to position [0, 0]
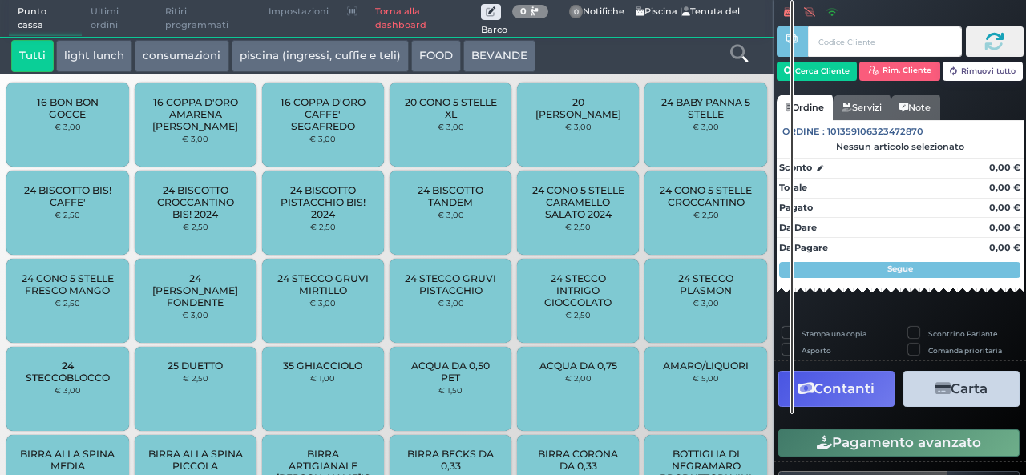
click at [111, 20] on span "Ultimi ordini" at bounding box center [119, 19] width 75 height 36
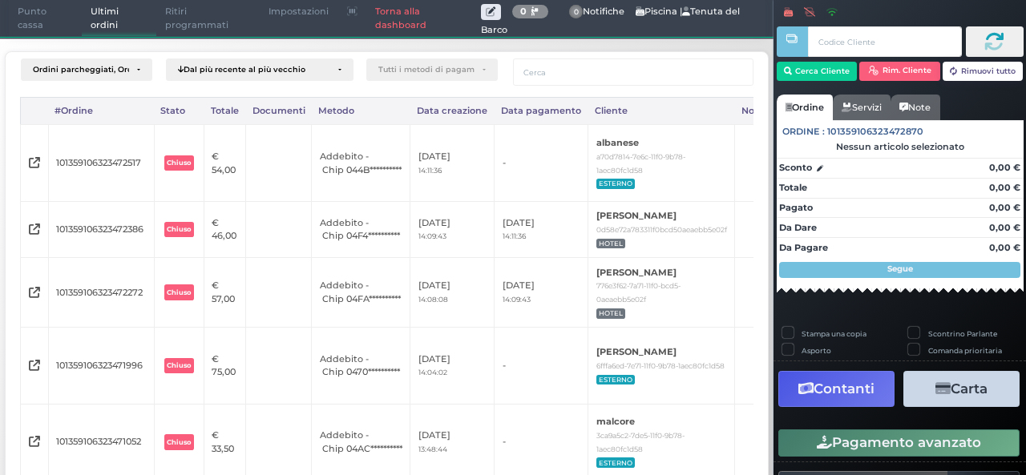
click at [26, 31] on span "Punto cassa" at bounding box center [46, 19] width 74 height 36
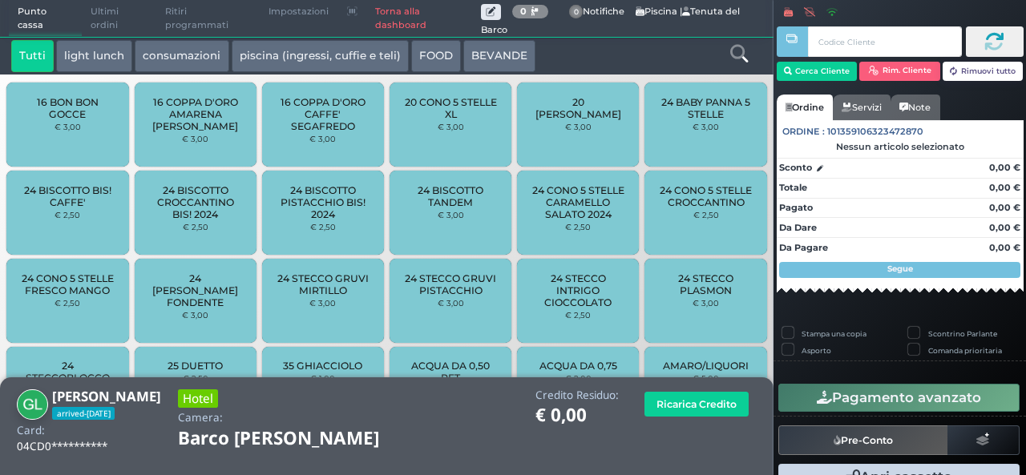
click at [101, 67] on button "light lunch" at bounding box center [94, 56] width 76 height 32
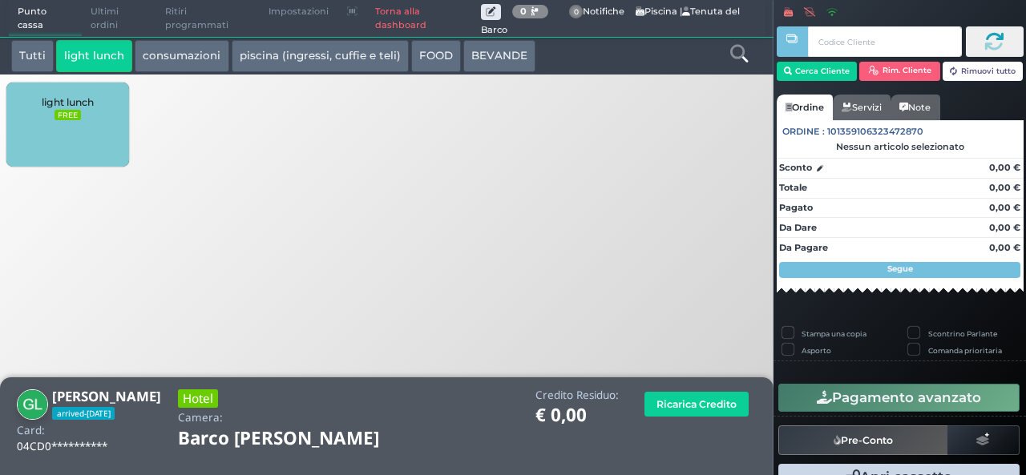
click at [101, 129] on div "light lunch FREE" at bounding box center [67, 125] width 122 height 84
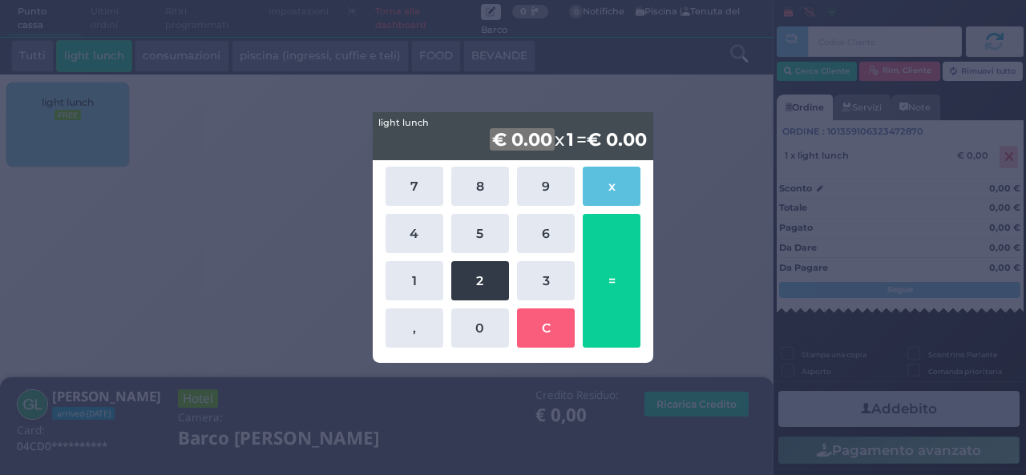
click at [459, 272] on button "2" at bounding box center [480, 280] width 58 height 39
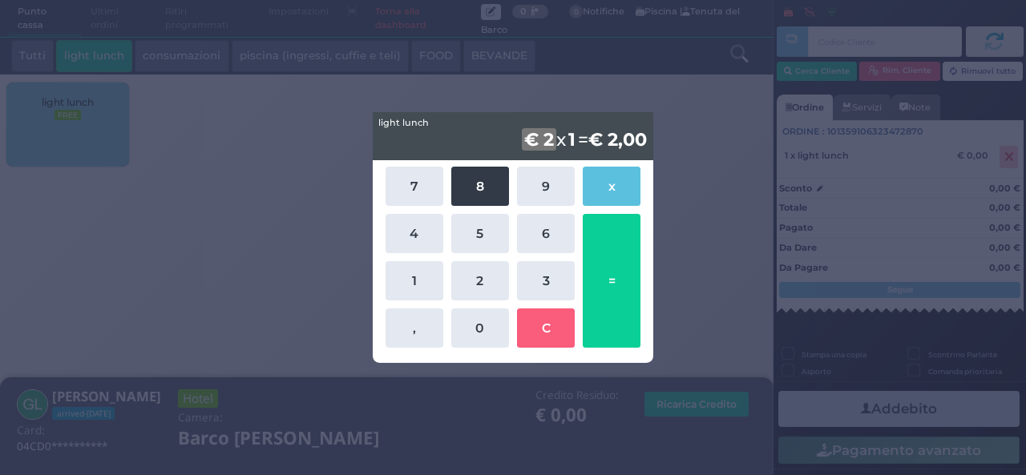
click at [485, 184] on button "8" at bounding box center [480, 186] width 58 height 39
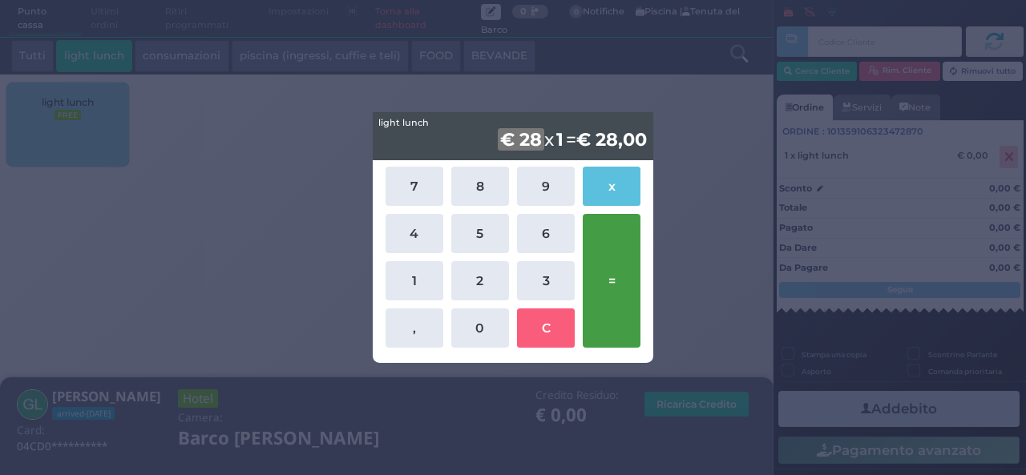
click at [612, 280] on button "=" at bounding box center [612, 281] width 58 height 134
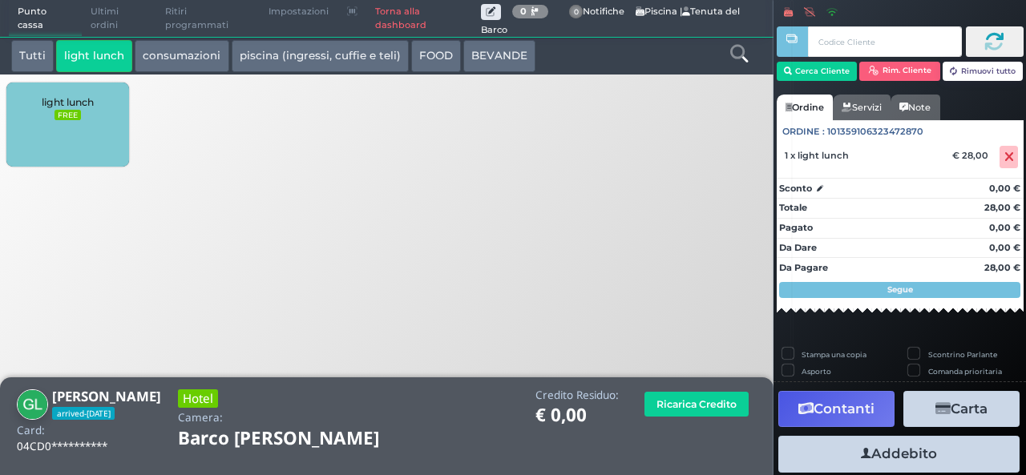
click at [880, 461] on button "Addebito" at bounding box center [899, 454] width 241 height 36
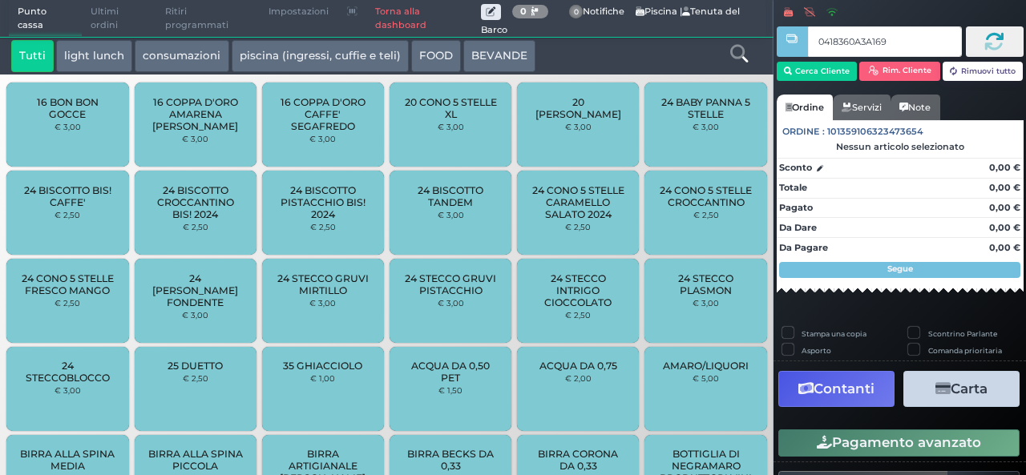
type input "0418360A3A1694"
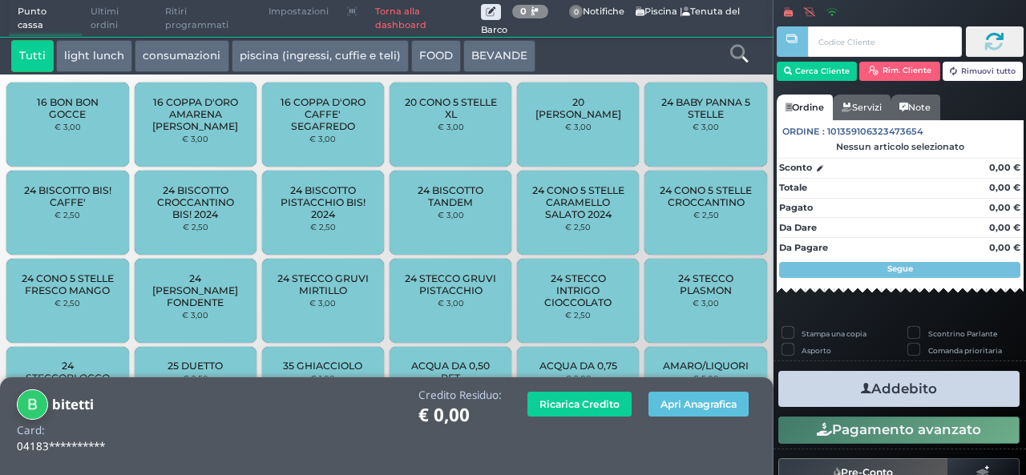
click at [99, 60] on button "light lunch" at bounding box center [94, 56] width 76 height 32
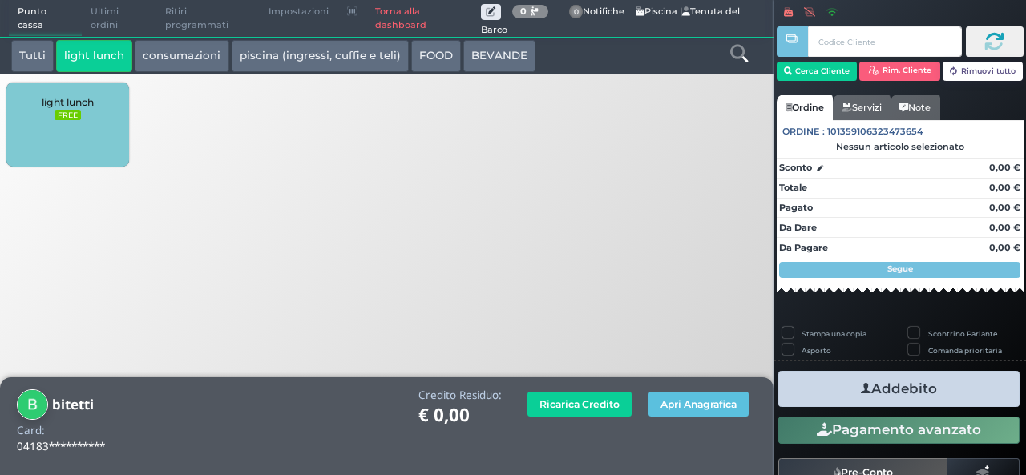
click at [104, 135] on div "light lunch FREE" at bounding box center [67, 125] width 122 height 84
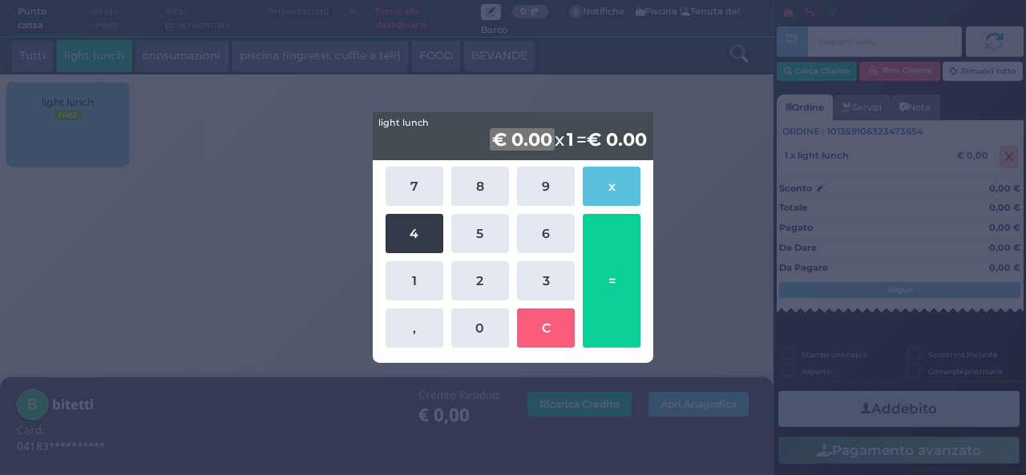
click at [414, 240] on button "4" at bounding box center [415, 233] width 58 height 39
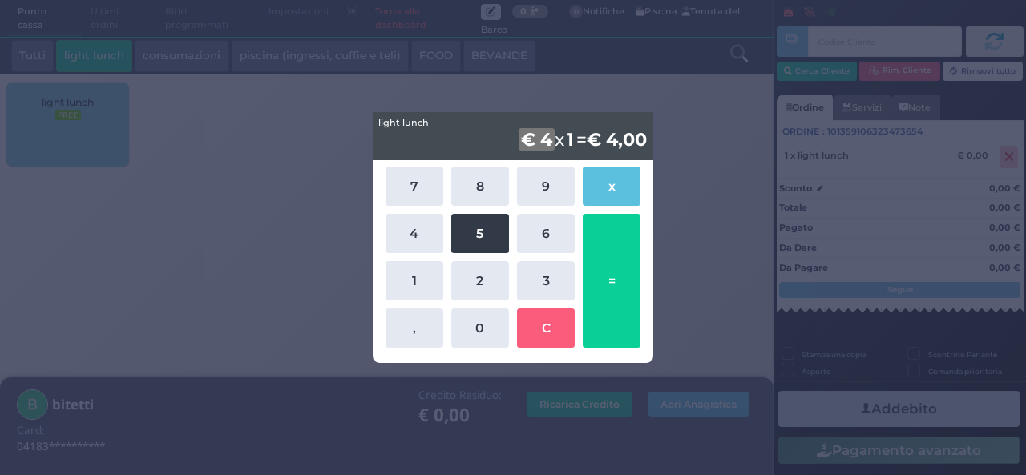
click at [479, 235] on button "5" at bounding box center [480, 233] width 58 height 39
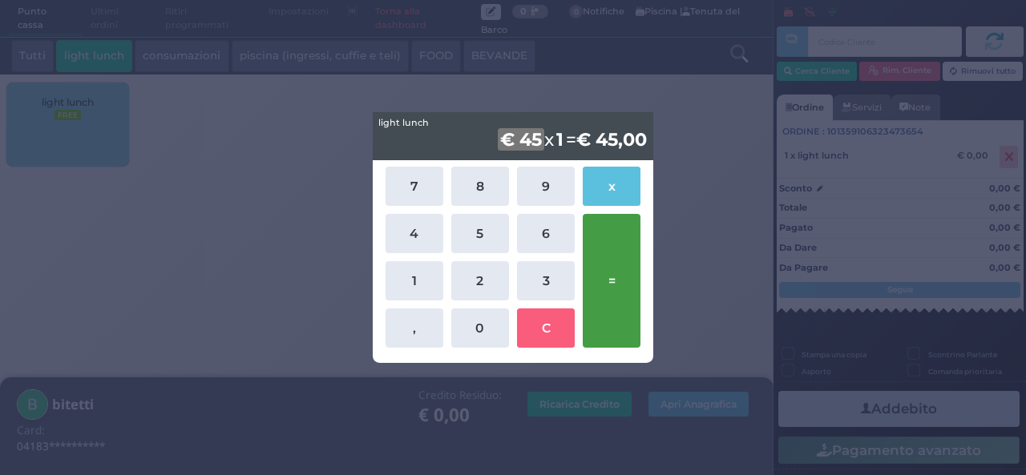
click at [630, 299] on button "=" at bounding box center [612, 281] width 58 height 134
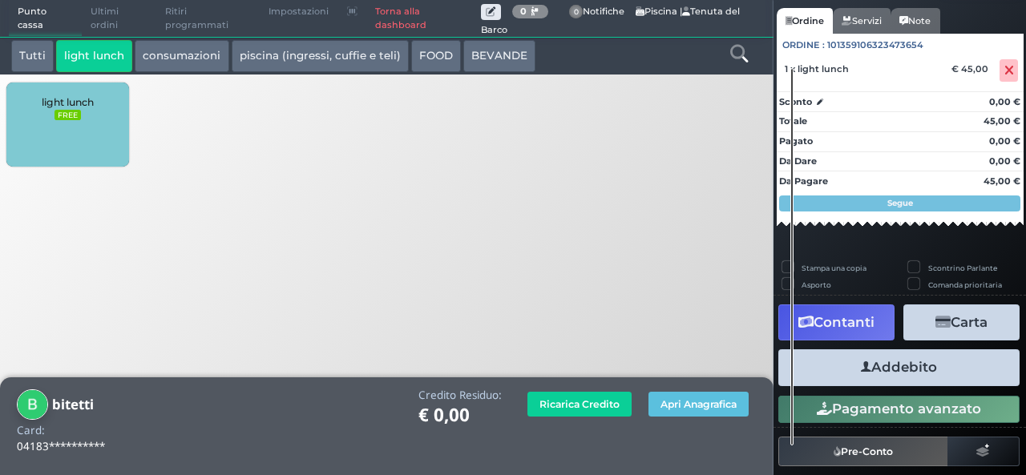
scroll to position [124, 0]
click at [898, 378] on button "Addebito" at bounding box center [899, 368] width 241 height 36
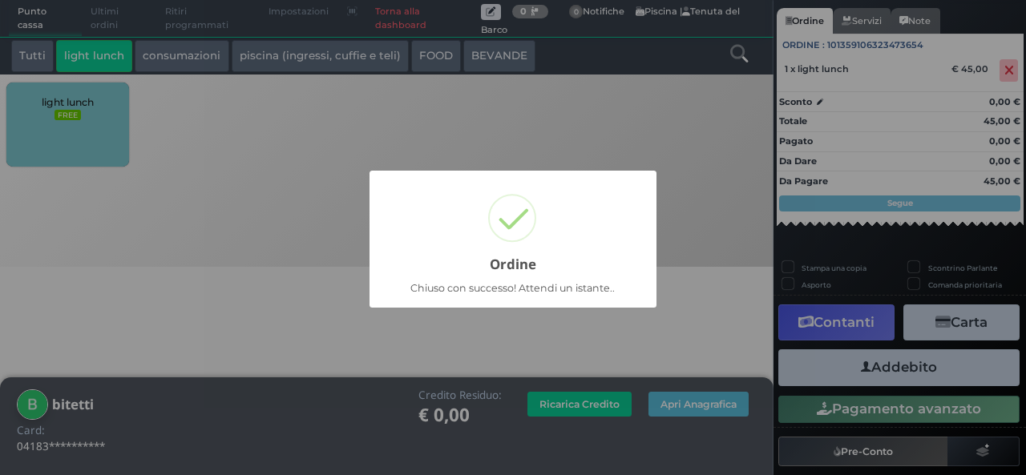
scroll to position [111, 0]
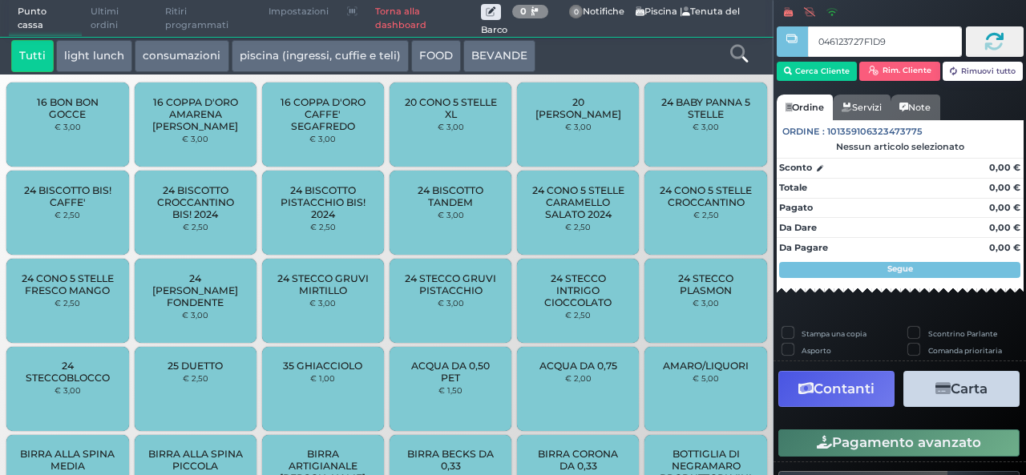
type input "046123727F1D90"
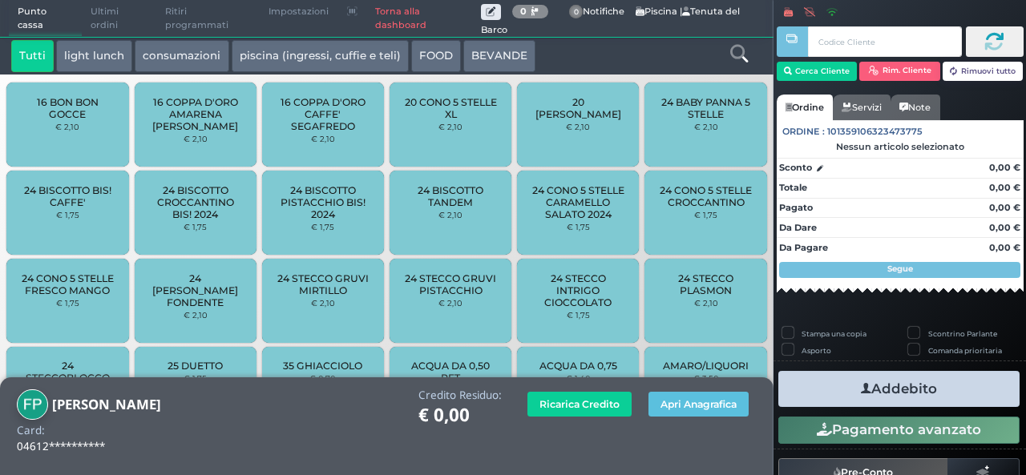
click at [738, 53] on icon at bounding box center [739, 54] width 18 height 18
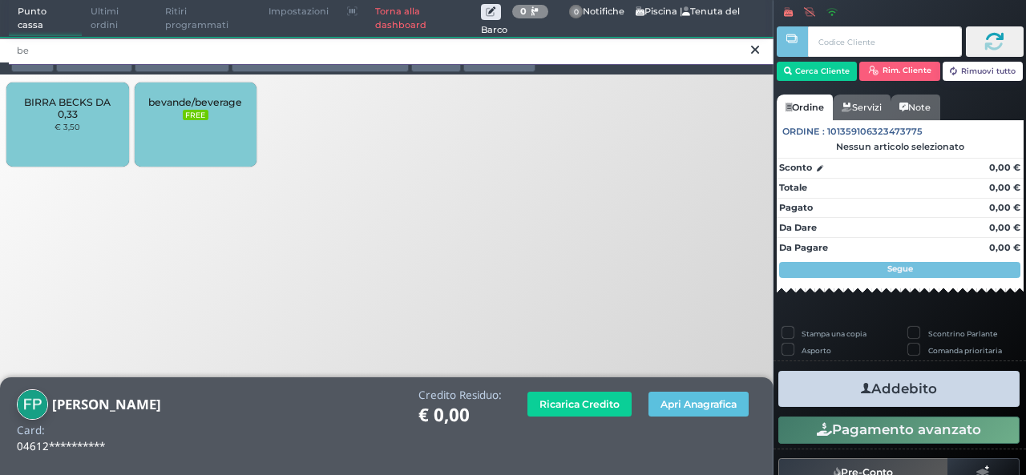
type input "be"
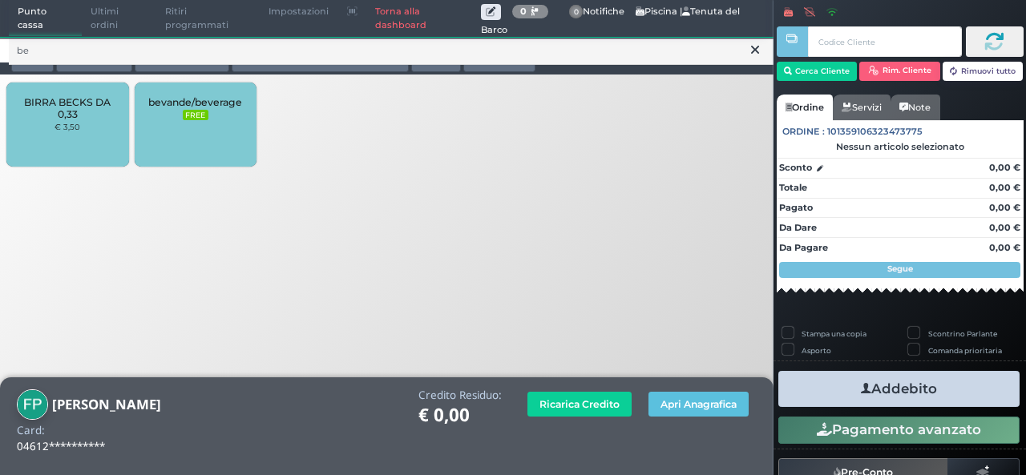
click at [68, 115] on span "BIRRA BECKS DA 0,33" at bounding box center [67, 108] width 95 height 24
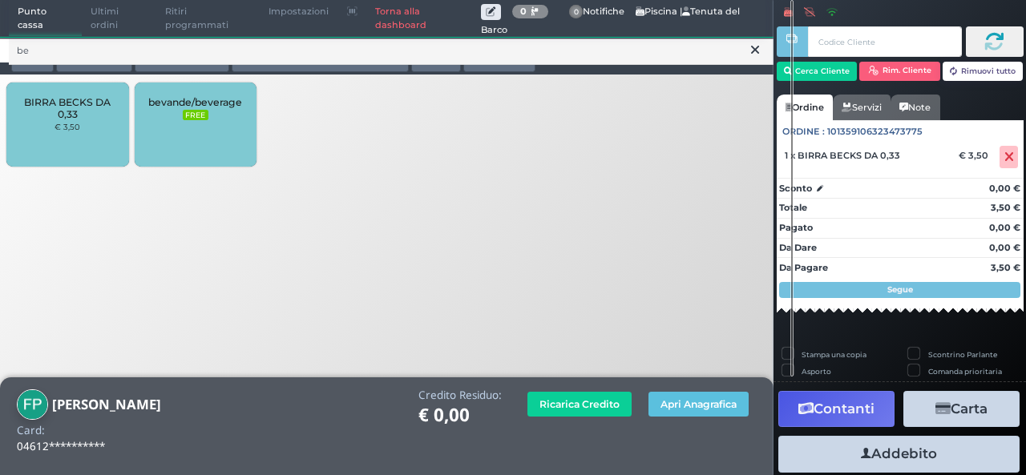
click at [755, 50] on icon at bounding box center [755, 50] width 8 height 16
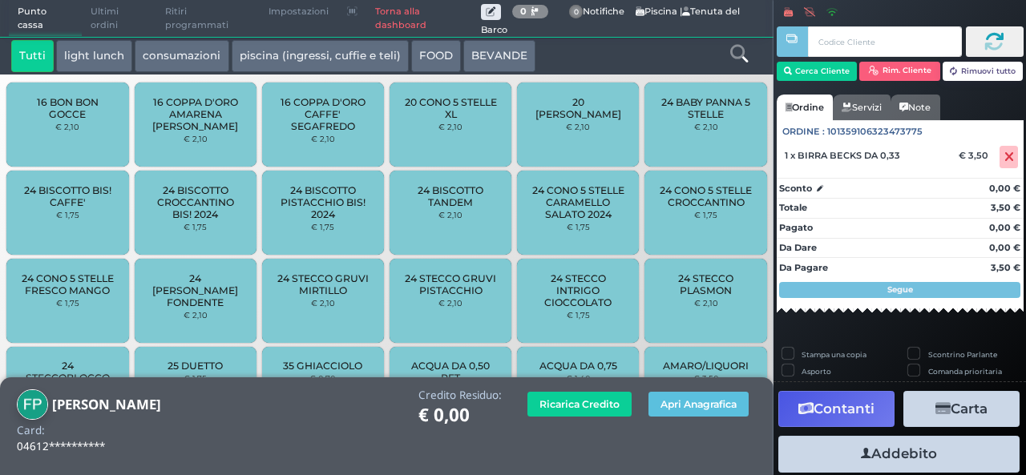
click at [730, 59] on icon at bounding box center [739, 54] width 18 height 18
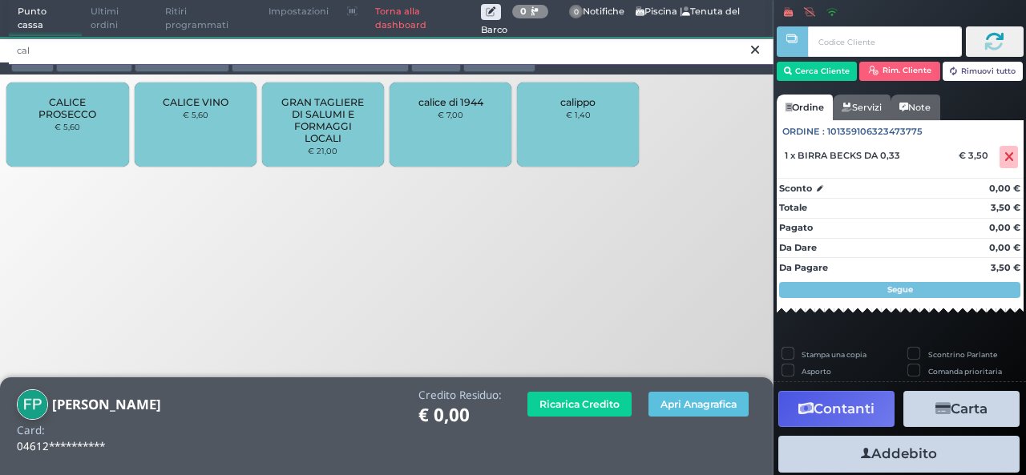
type input "cal"
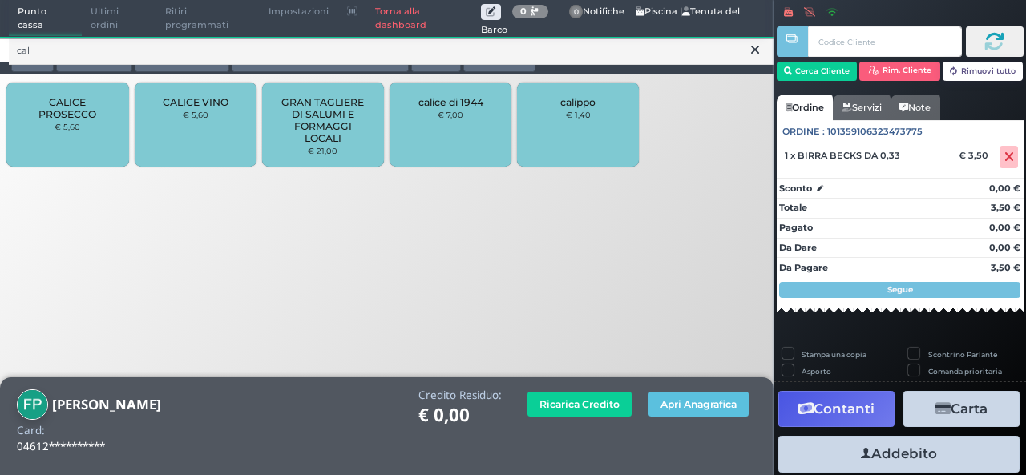
click at [221, 140] on div "CALICE VINO € 5,60" at bounding box center [196, 125] width 122 height 84
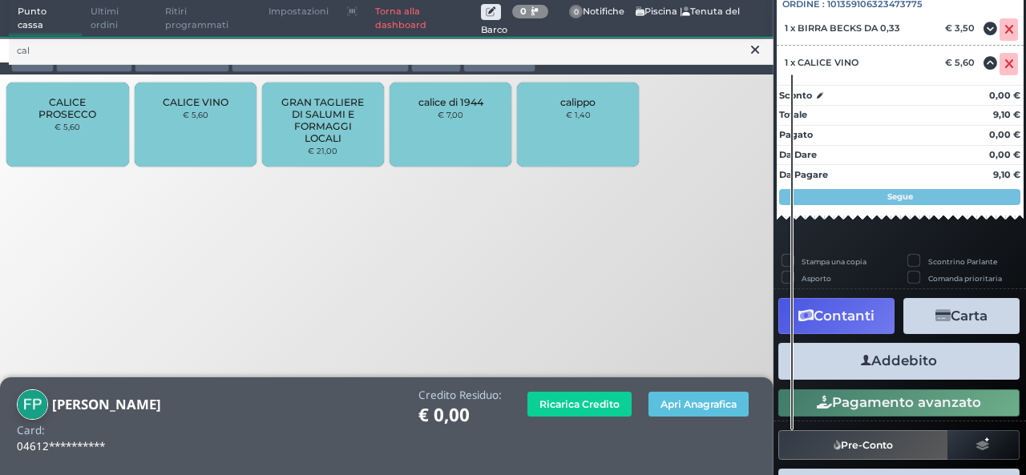
scroll to position [183, 0]
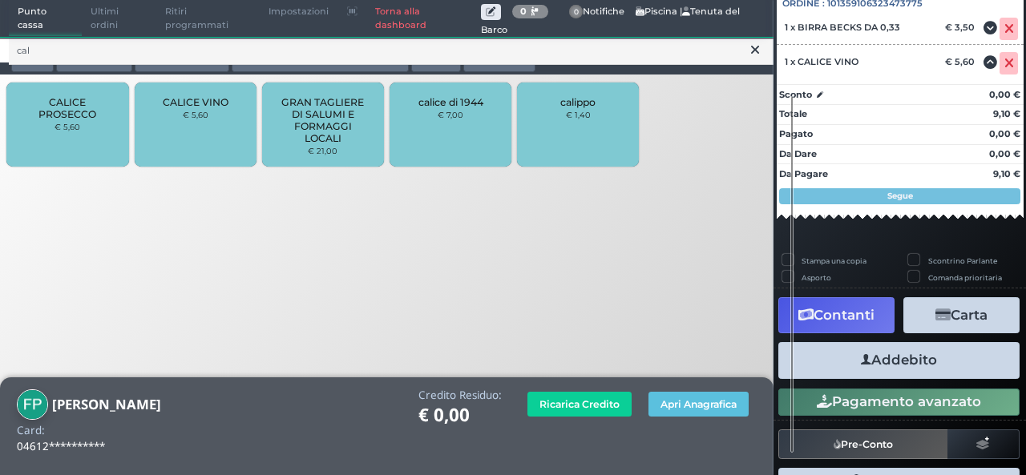
click at [908, 364] on button "Addebito" at bounding box center [899, 360] width 241 height 36
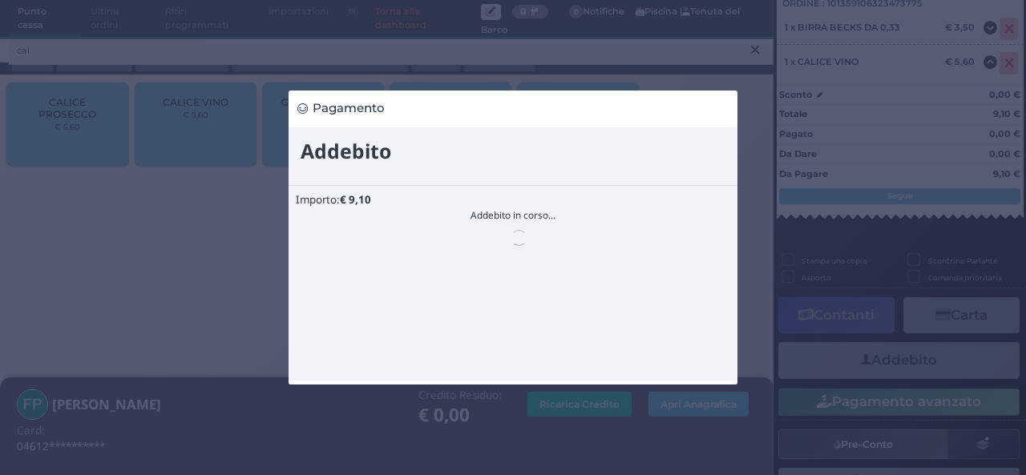
scroll to position [0, 0]
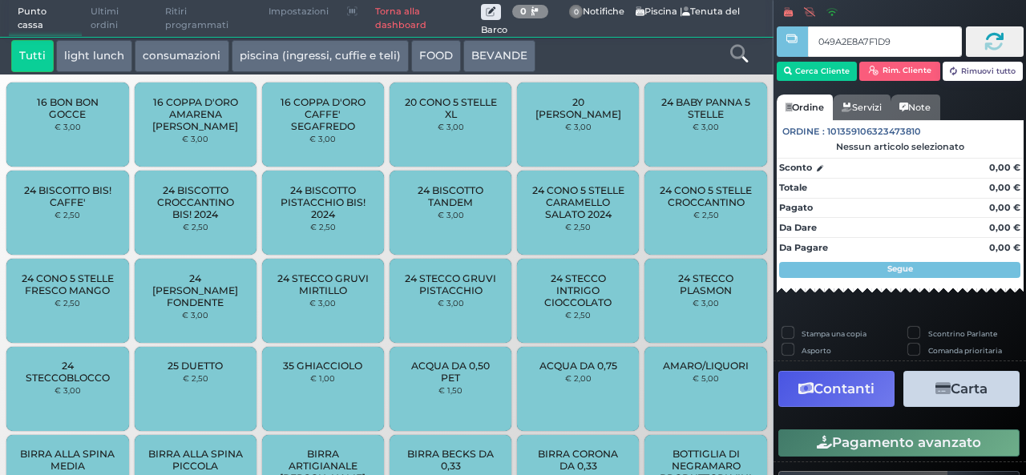
type input "049A2E8A7F1D94"
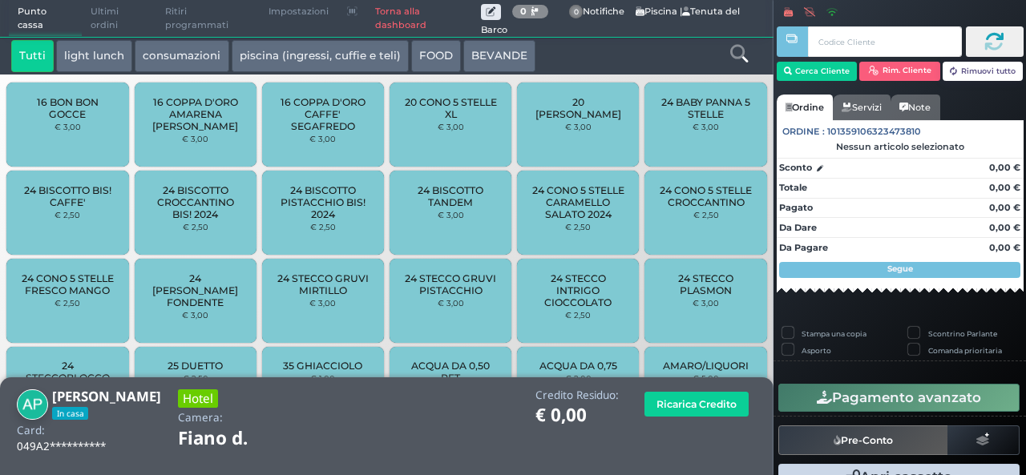
click at [100, 47] on button "light lunch" at bounding box center [94, 56] width 76 height 32
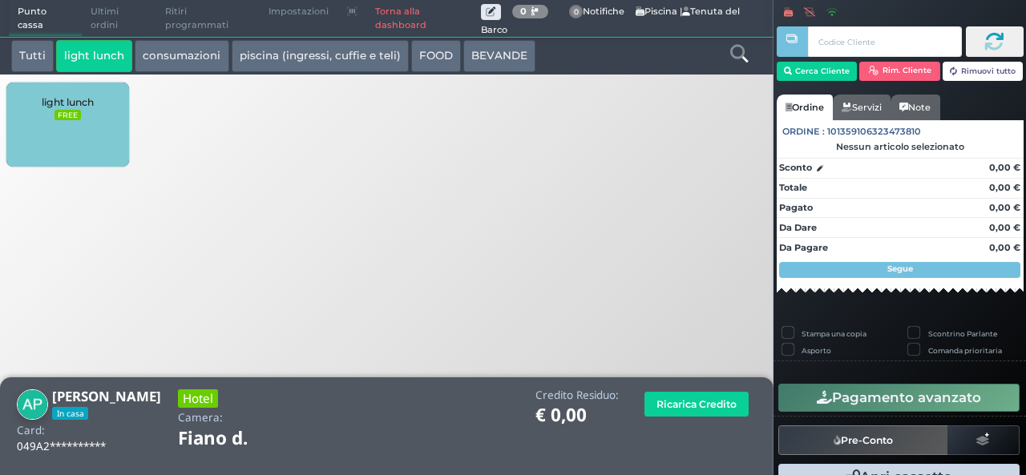
click at [83, 134] on div "light lunch FREE" at bounding box center [67, 125] width 122 height 84
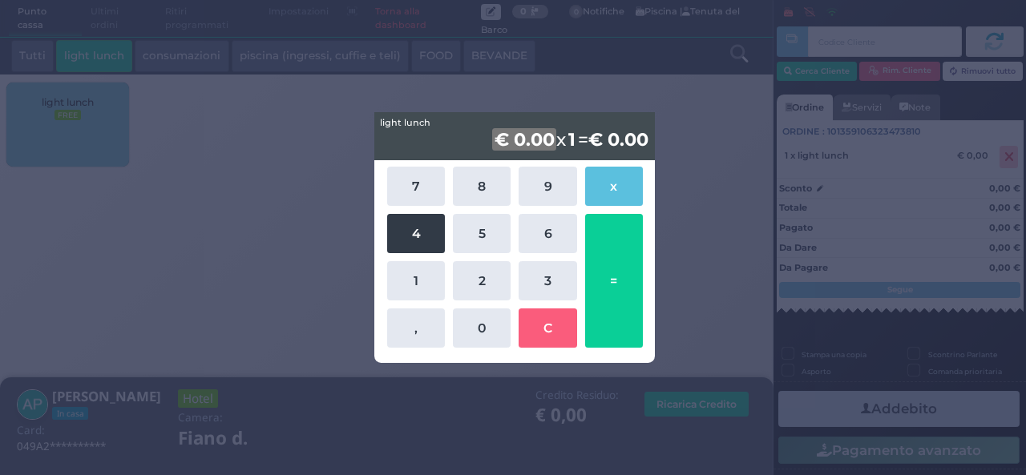
click at [427, 239] on button "4" at bounding box center [416, 233] width 58 height 39
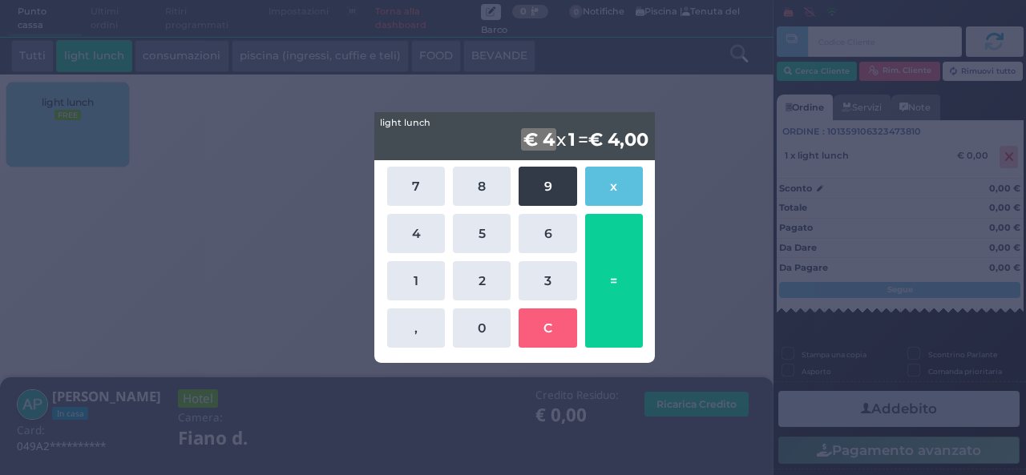
click at [561, 198] on button "9" at bounding box center [548, 186] width 58 height 39
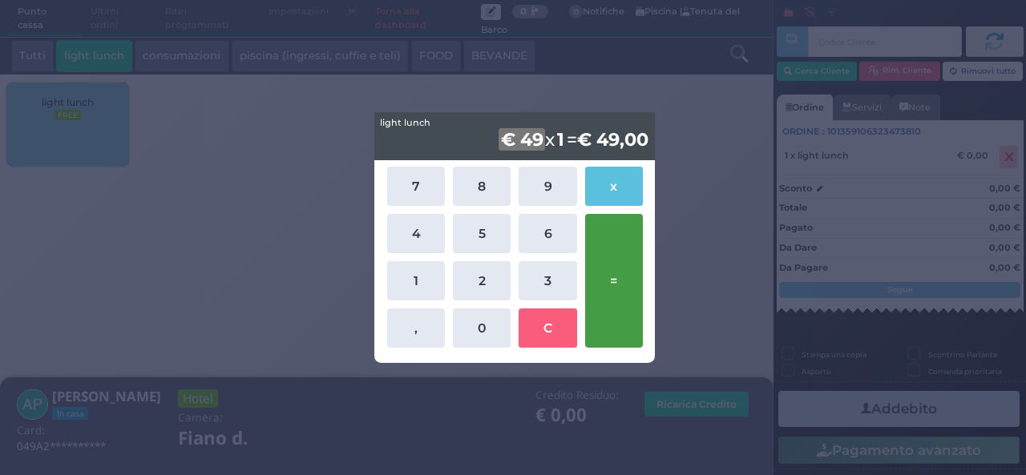
click at [615, 283] on button "=" at bounding box center [614, 281] width 58 height 134
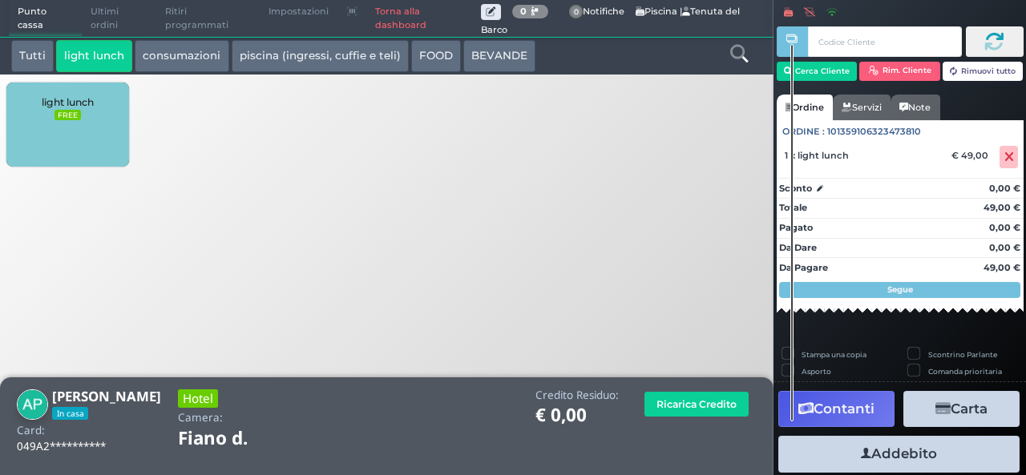
scroll to position [96, 0]
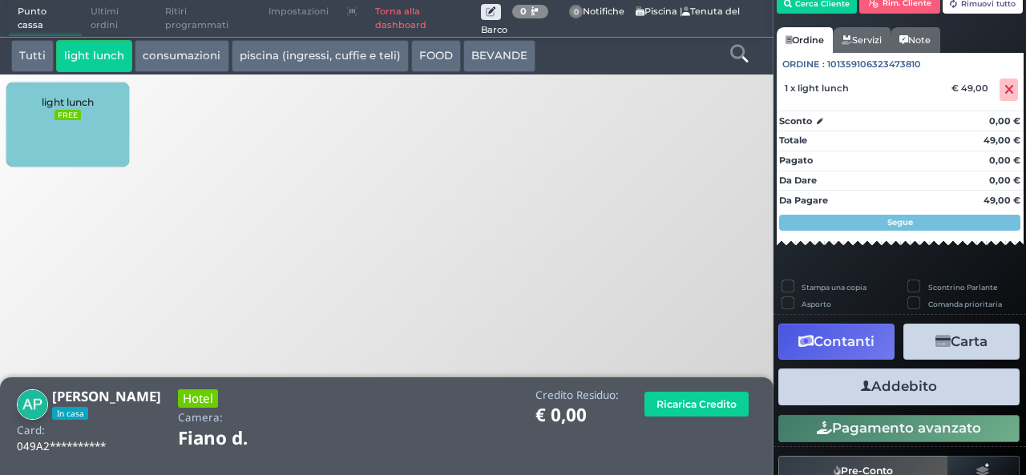
click at [880, 386] on button "Addebito" at bounding box center [899, 387] width 241 height 36
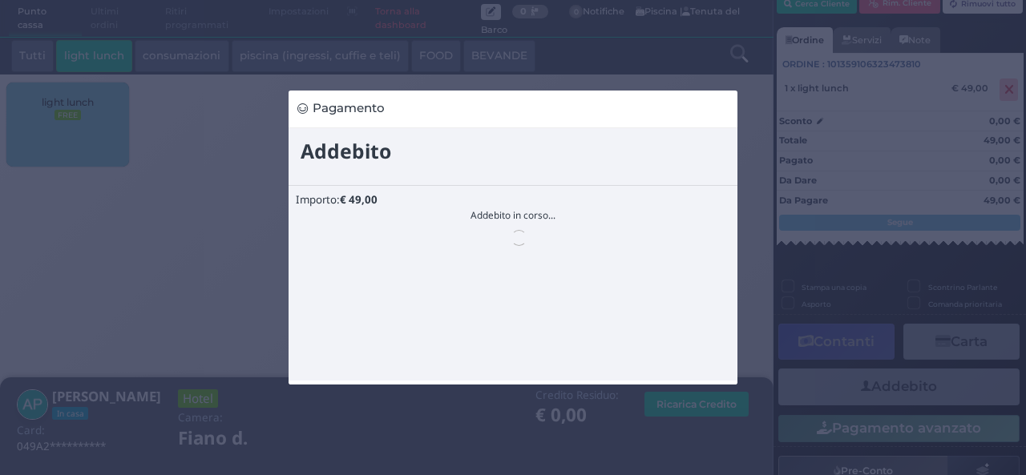
scroll to position [0, 0]
